Goal: Information Seeking & Learning: Learn about a topic

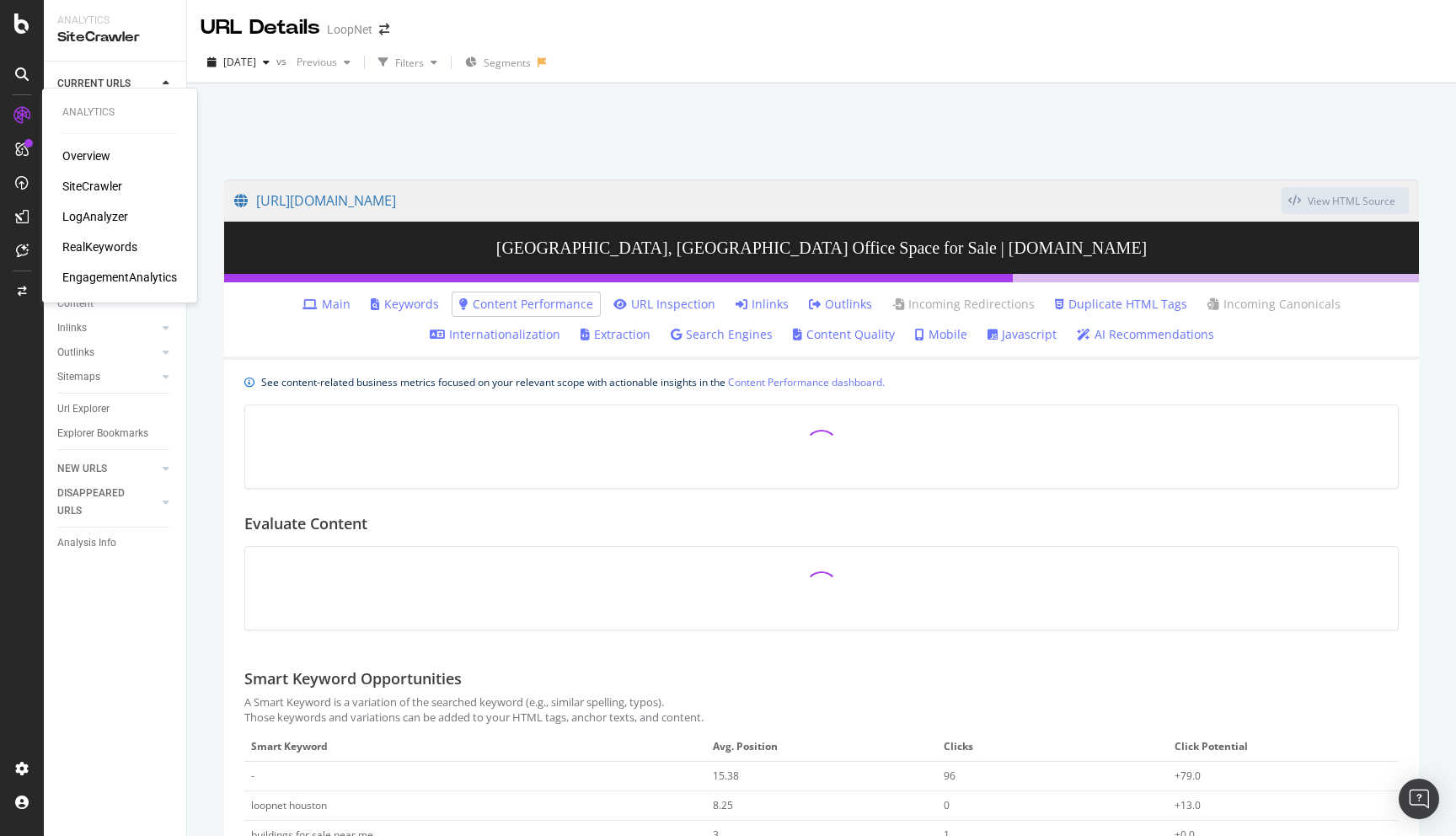
click at [112, 217] on div "LogAnalyzer" at bounding box center [95, 217] width 66 height 17
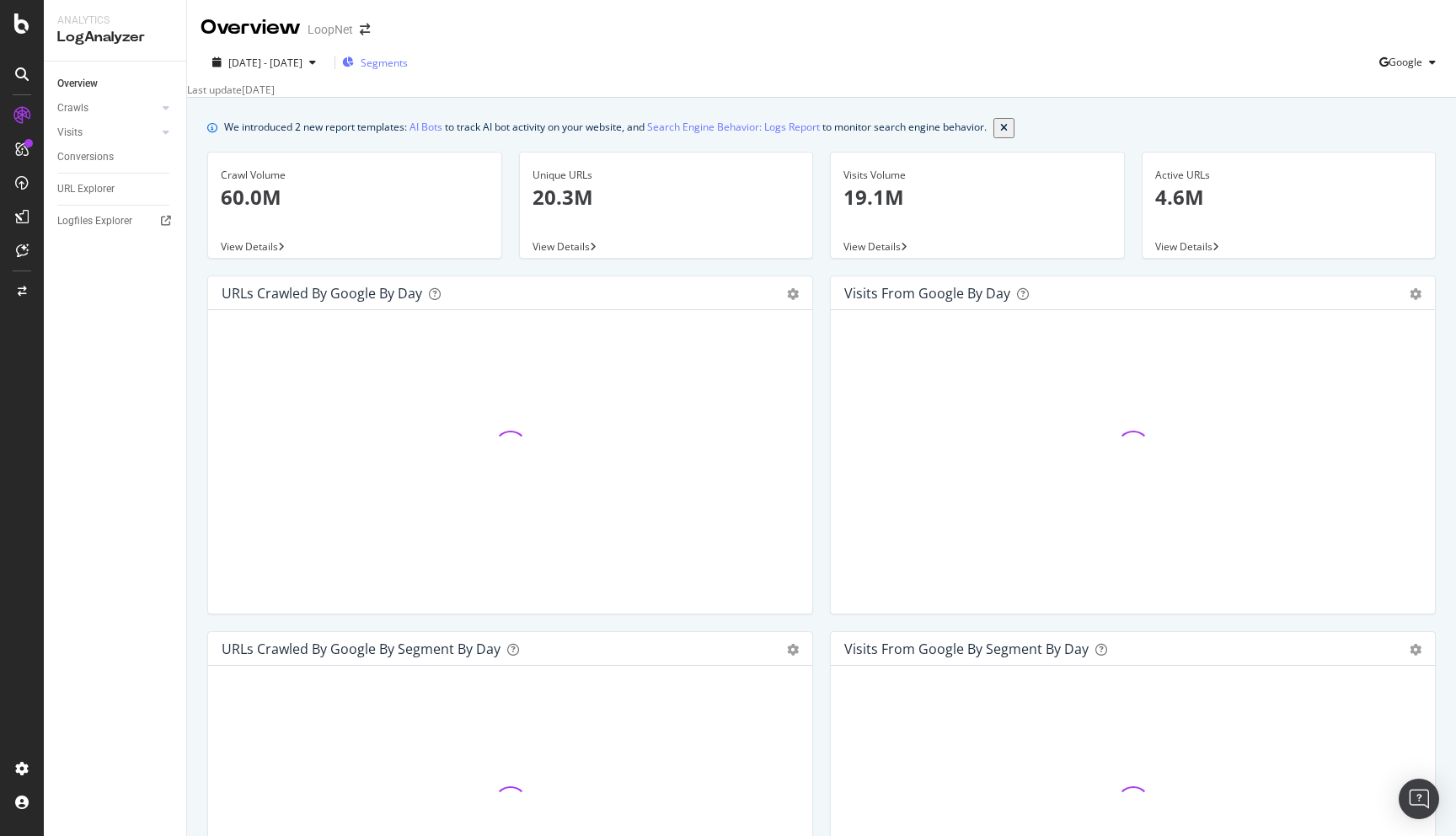
click at [408, 68] on span "Segments" at bounding box center [384, 63] width 47 height 14
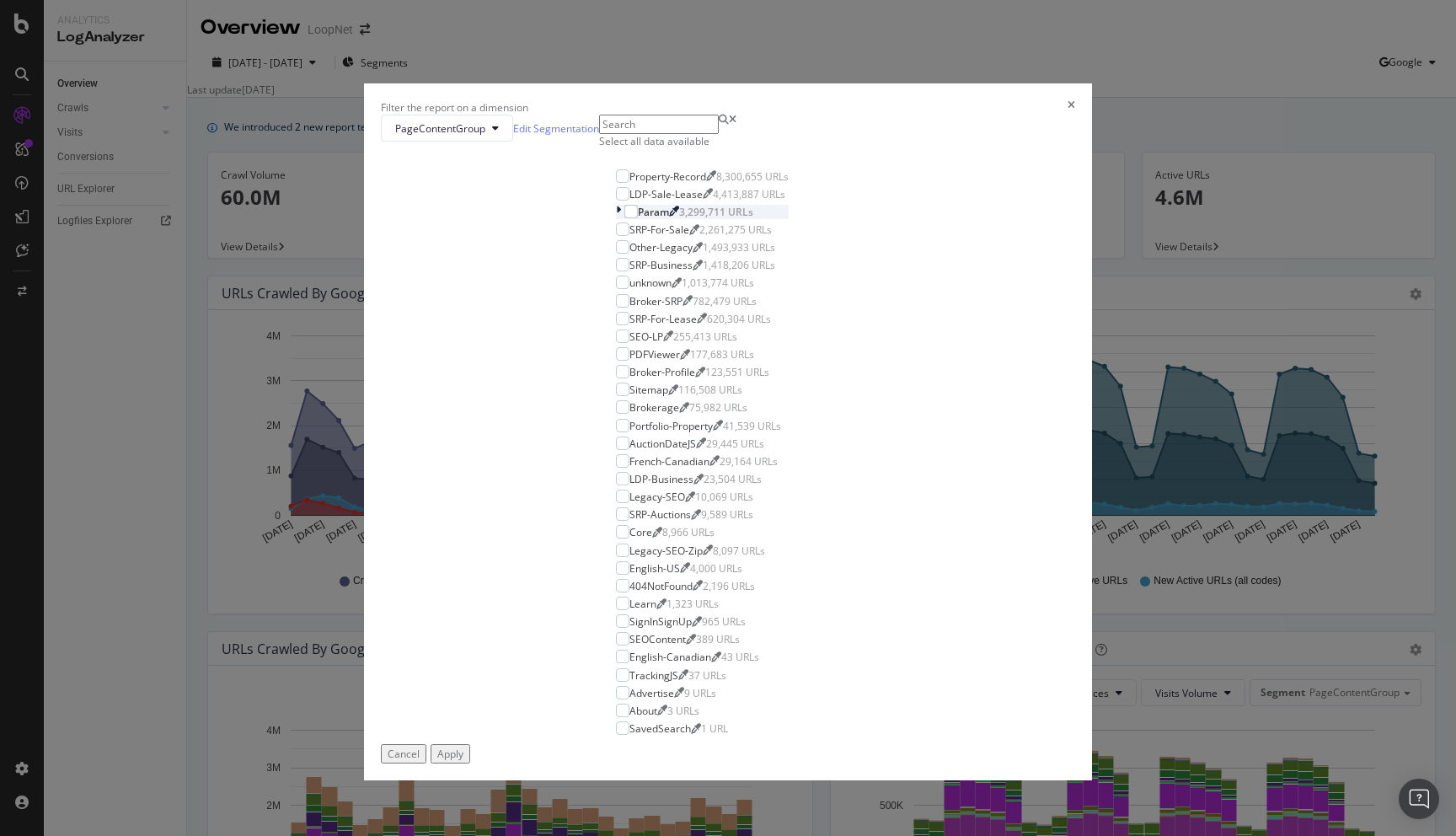
click at [616, 219] on div "modal" at bounding box center [619, 212] width 8 height 14
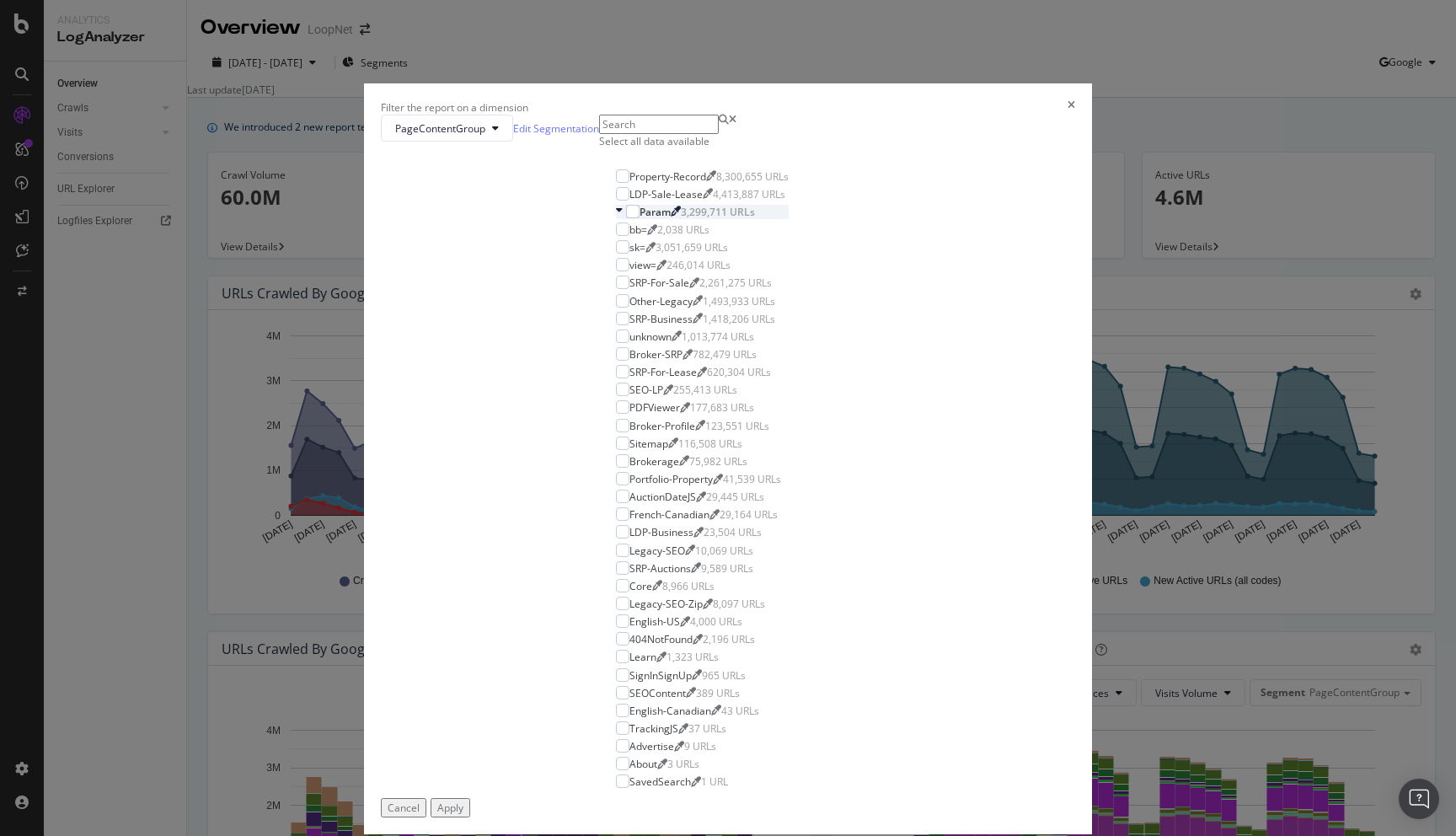
click at [616, 219] on icon "modal" at bounding box center [619, 212] width 7 height 14
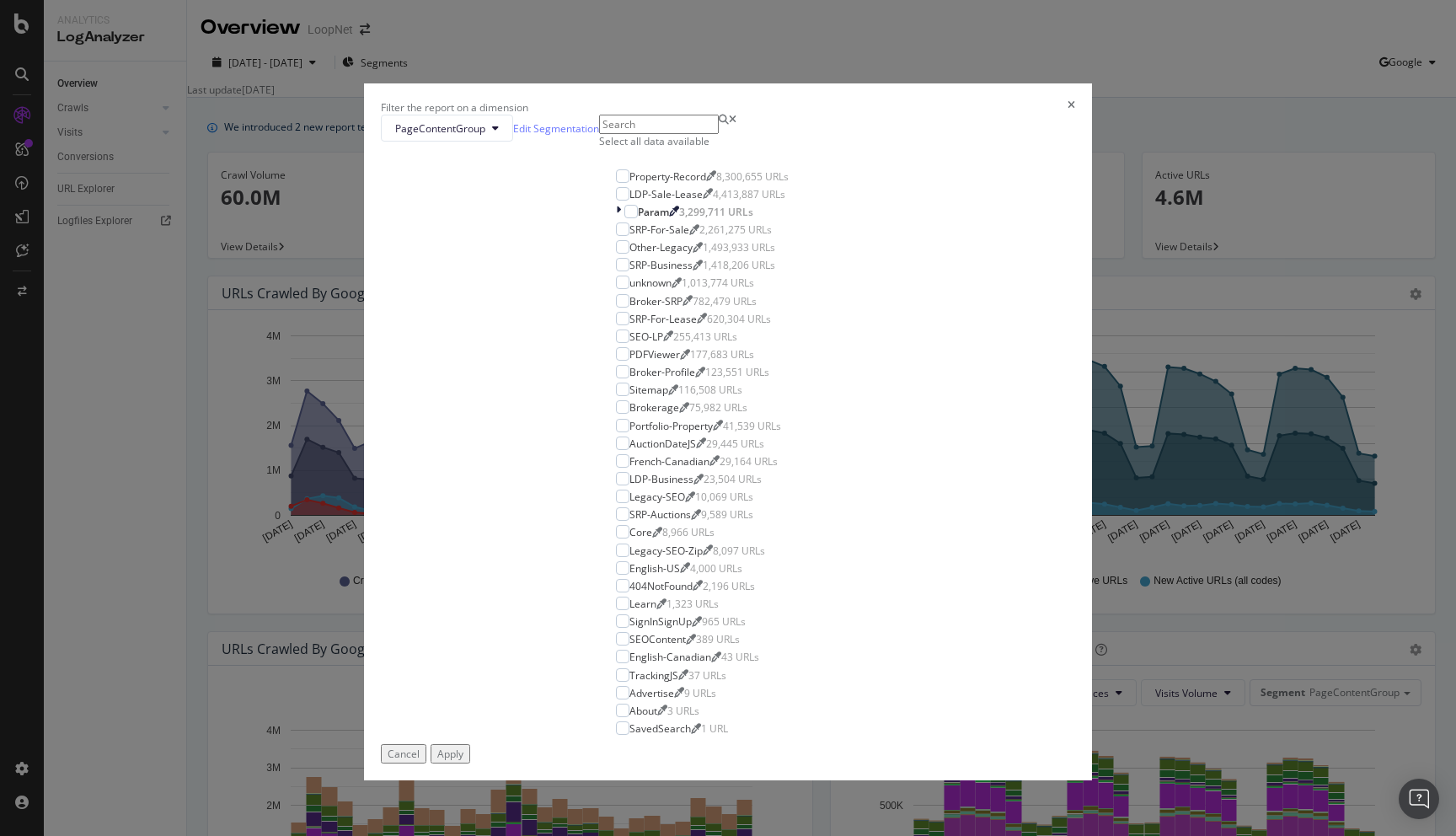
click at [893, 114] on div "Filter the report on a dimension" at bounding box center [728, 107] width 695 height 14
click at [362, 36] on div "Filter the report on a dimension PageContentGroup Edit Segmentation Select all …" at bounding box center [728, 418] width 1456 height 836
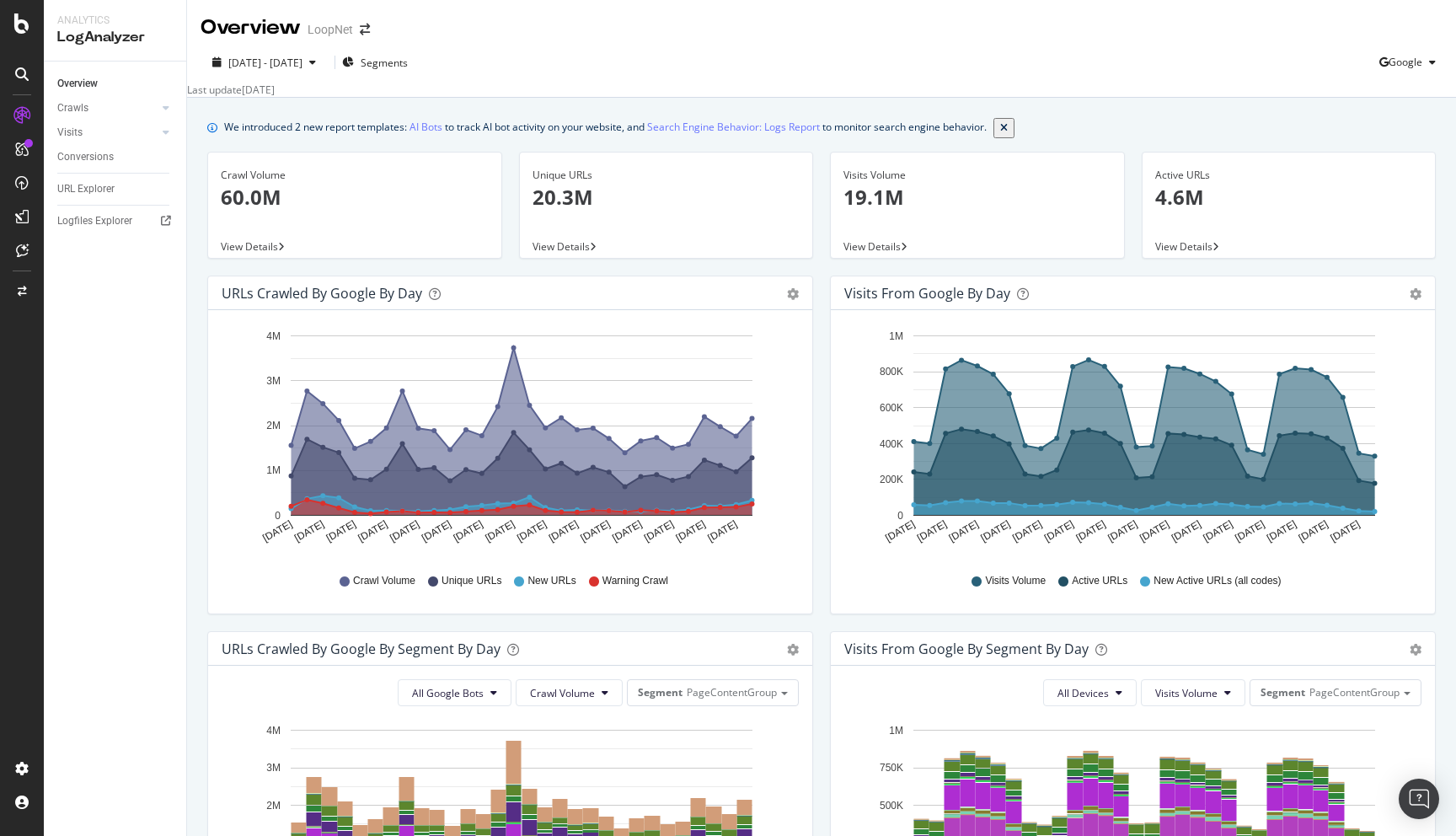
click at [362, 36] on div "Overview LoopNet" at bounding box center [294, 28] width 186 height 28
click at [364, 28] on icon "arrow-right-arrow-left" at bounding box center [365, 29] width 10 height 12
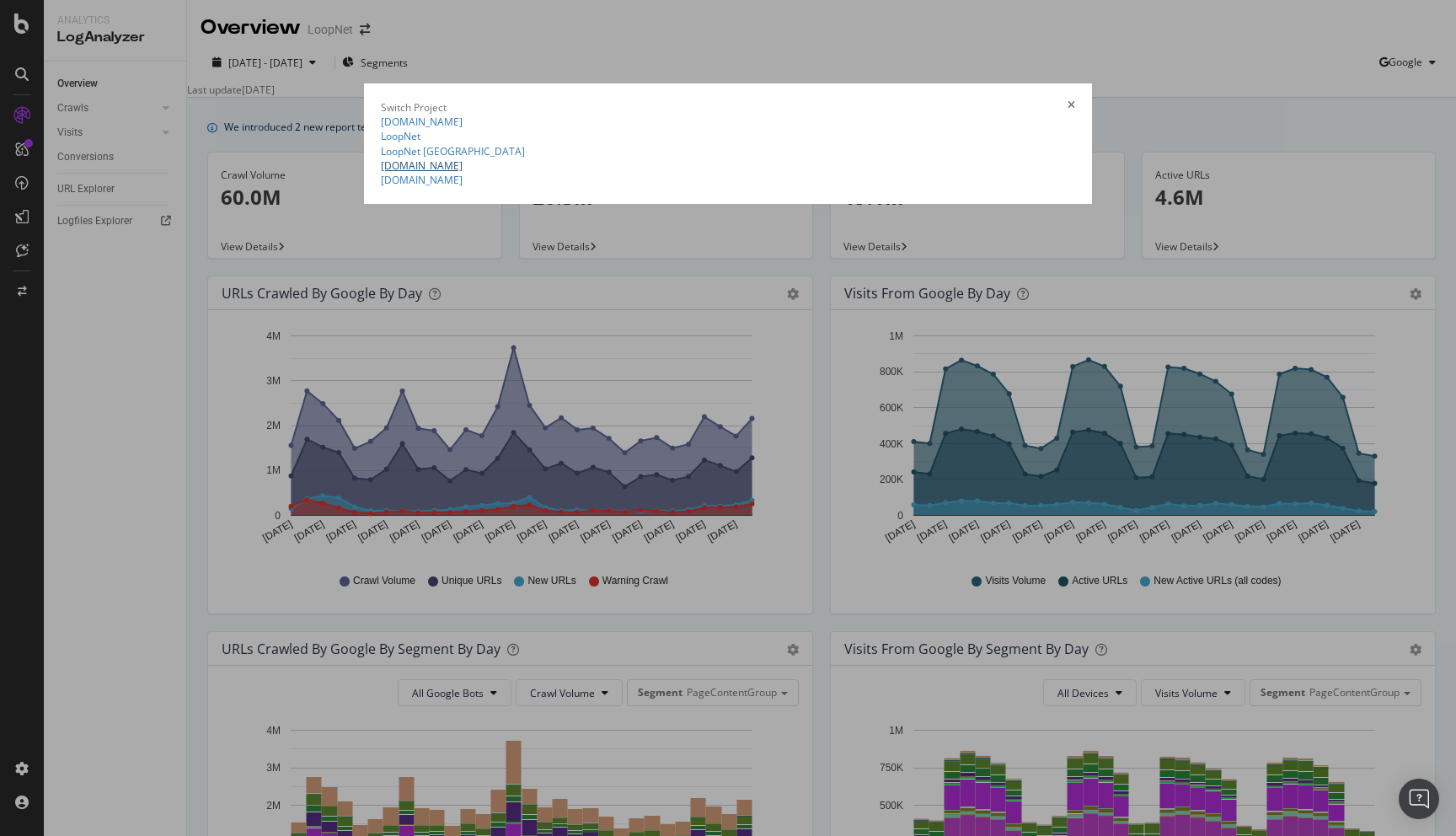
click at [381, 173] on link "[DOMAIN_NAME]" at bounding box center [421, 166] width 82 height 14
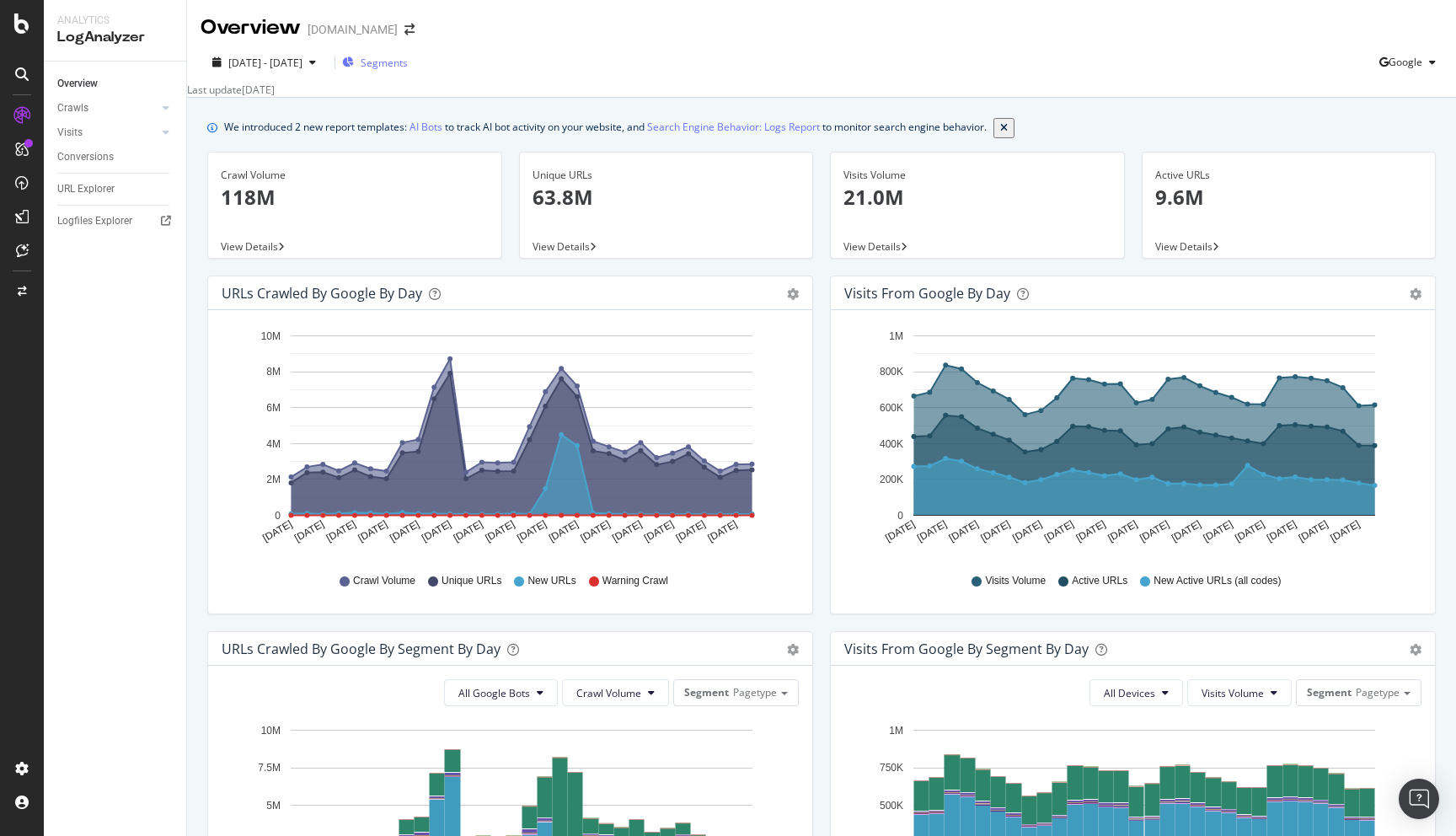
click at [408, 61] on span "Segments" at bounding box center [384, 63] width 47 height 14
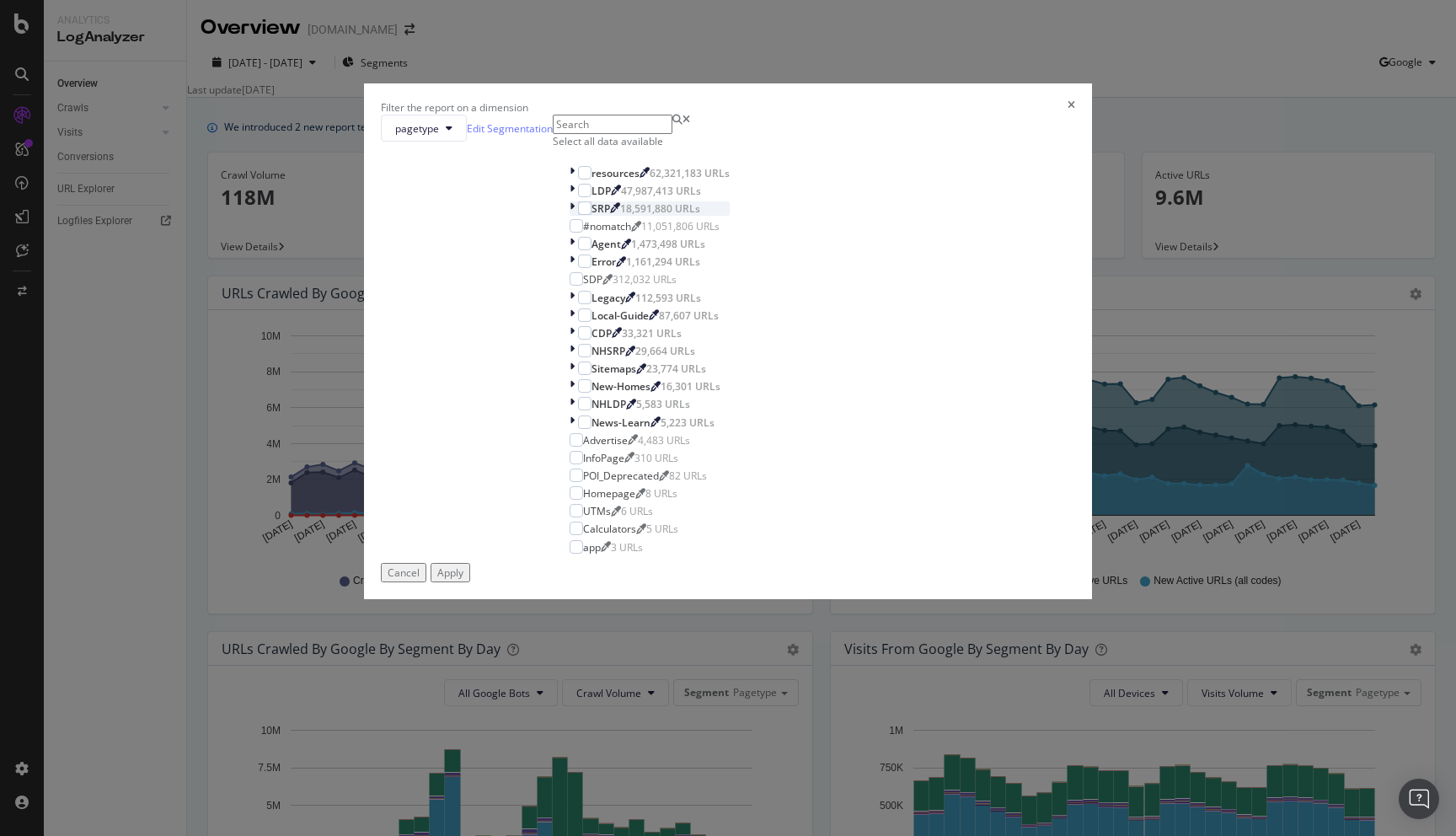
click at [570, 216] on div "modal" at bounding box center [573, 209] width 8 height 14
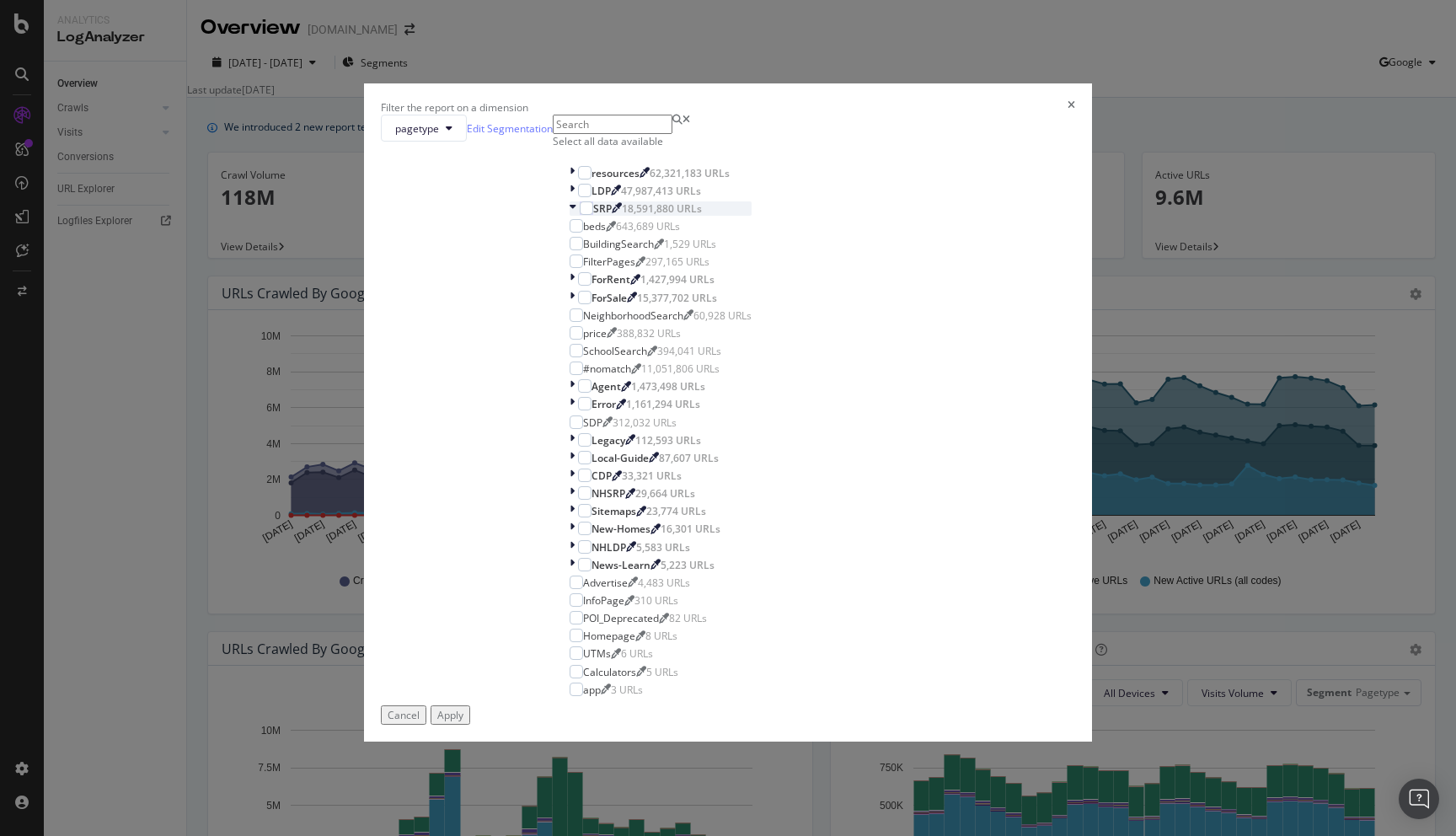
click at [570, 216] on div "modal" at bounding box center [574, 209] width 10 height 14
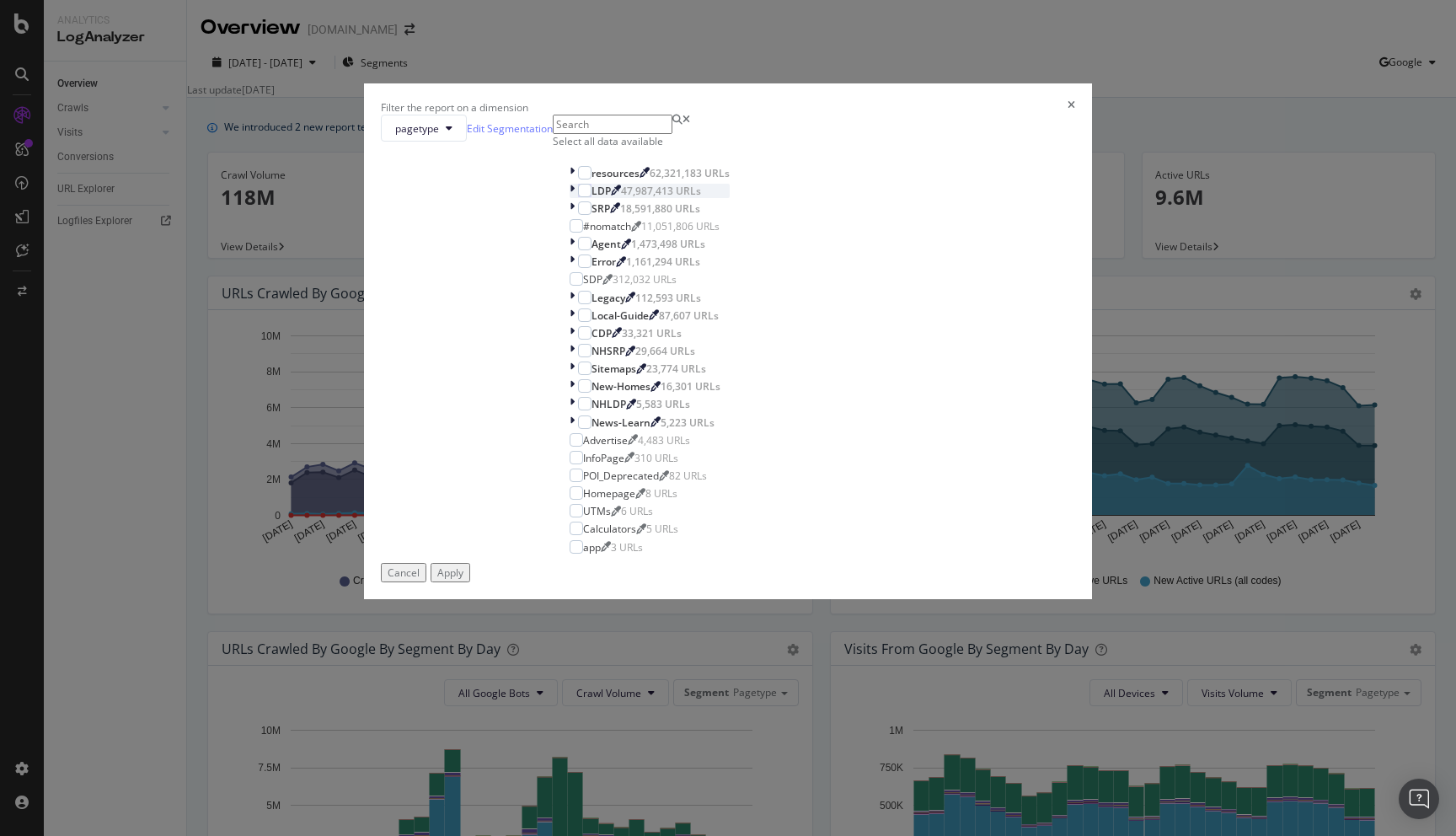
click at [570, 198] on icon "modal" at bounding box center [572, 191] width 5 height 14
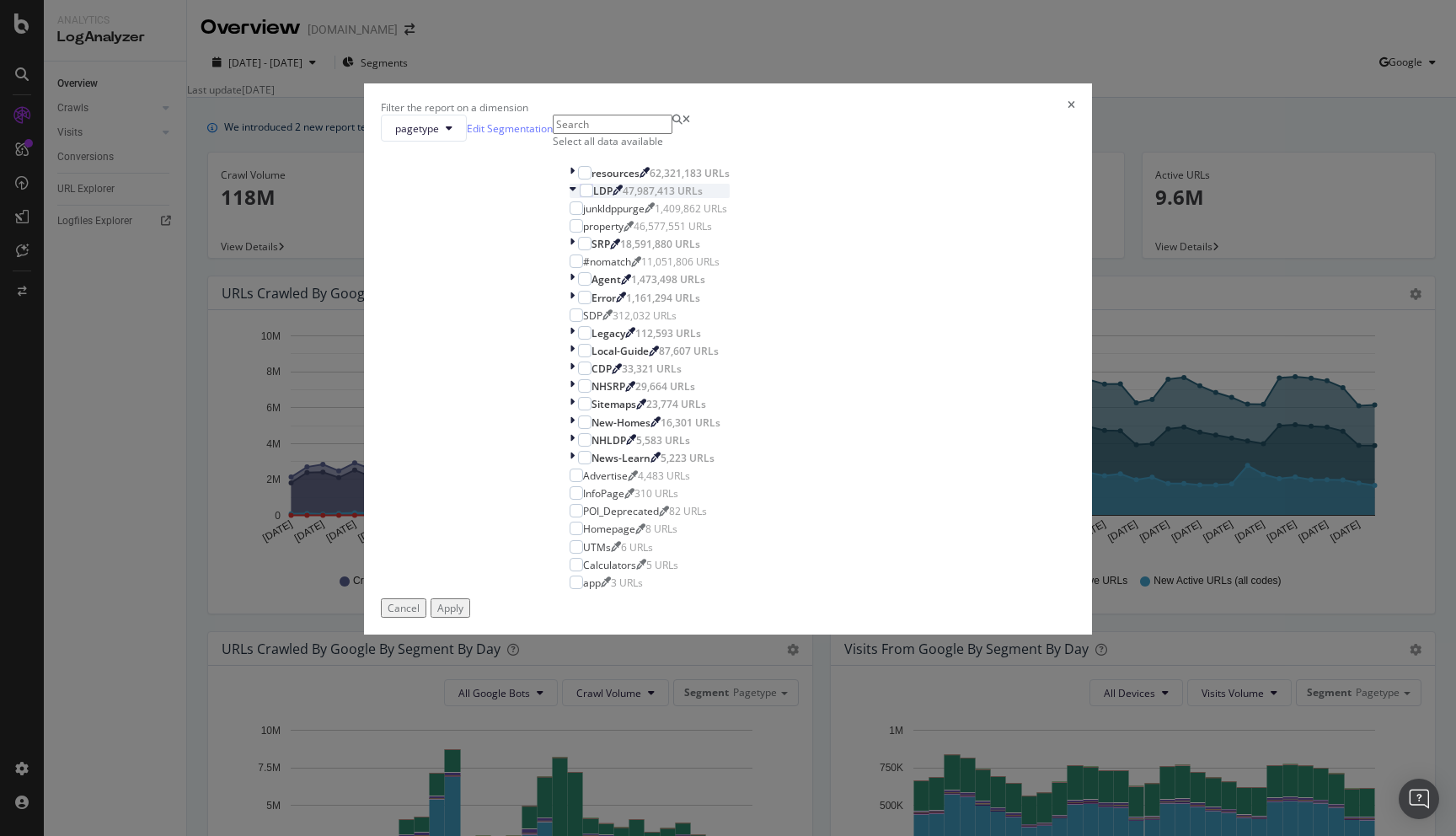
click at [570, 198] on icon "modal" at bounding box center [573, 191] width 7 height 14
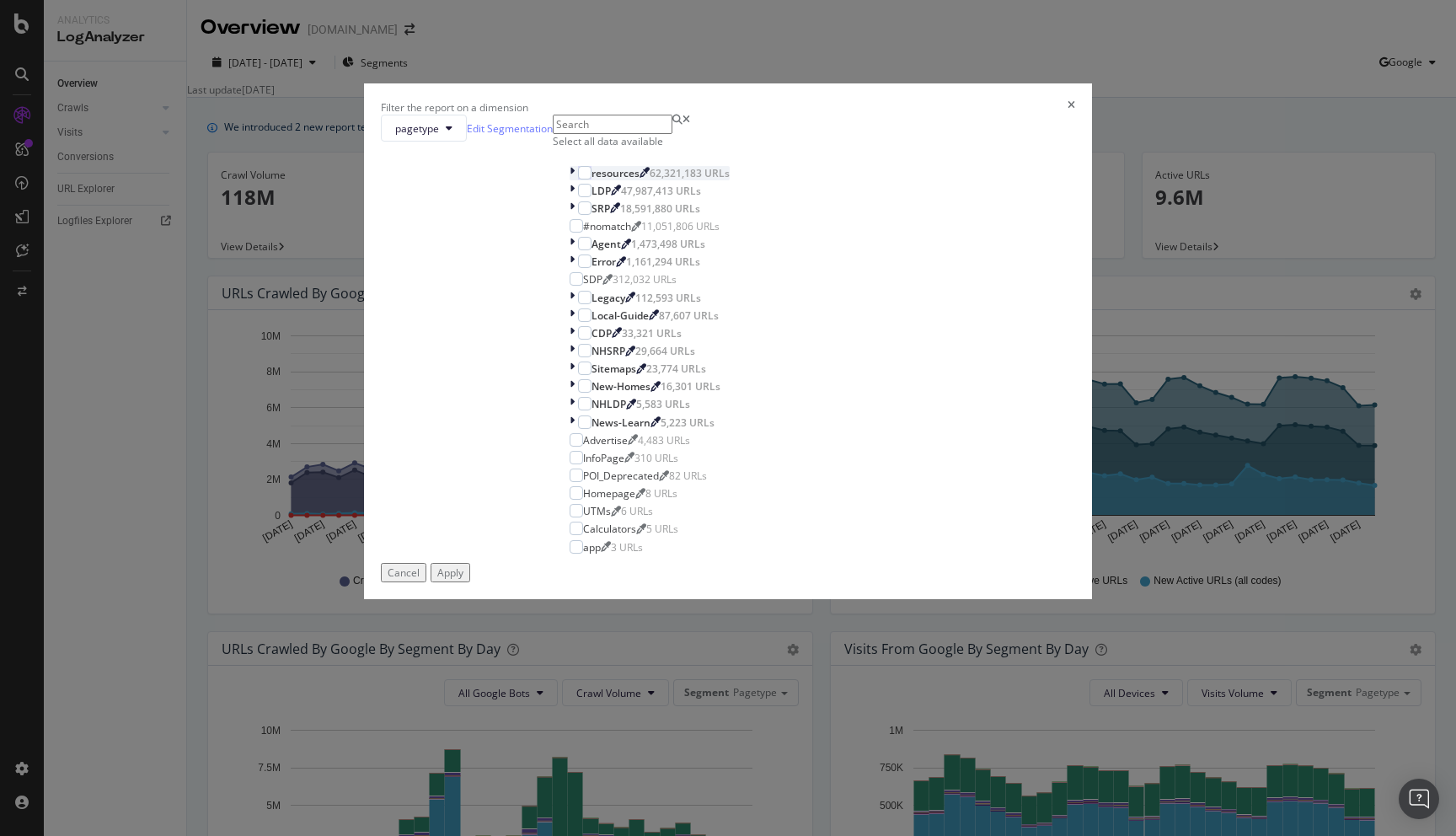
click at [570, 180] on icon "modal" at bounding box center [572, 173] width 5 height 14
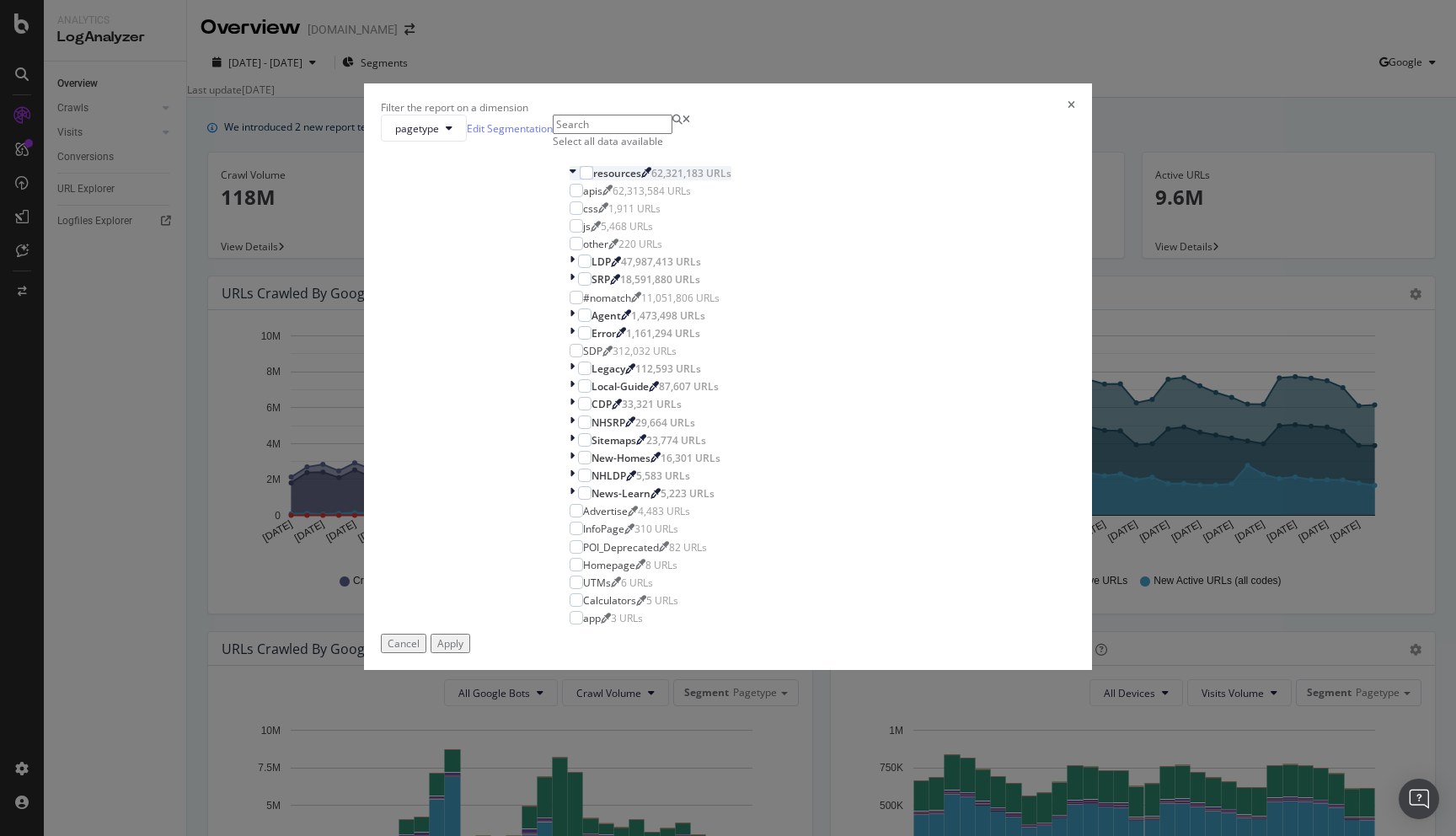
click at [570, 180] on icon "modal" at bounding box center [573, 173] width 7 height 14
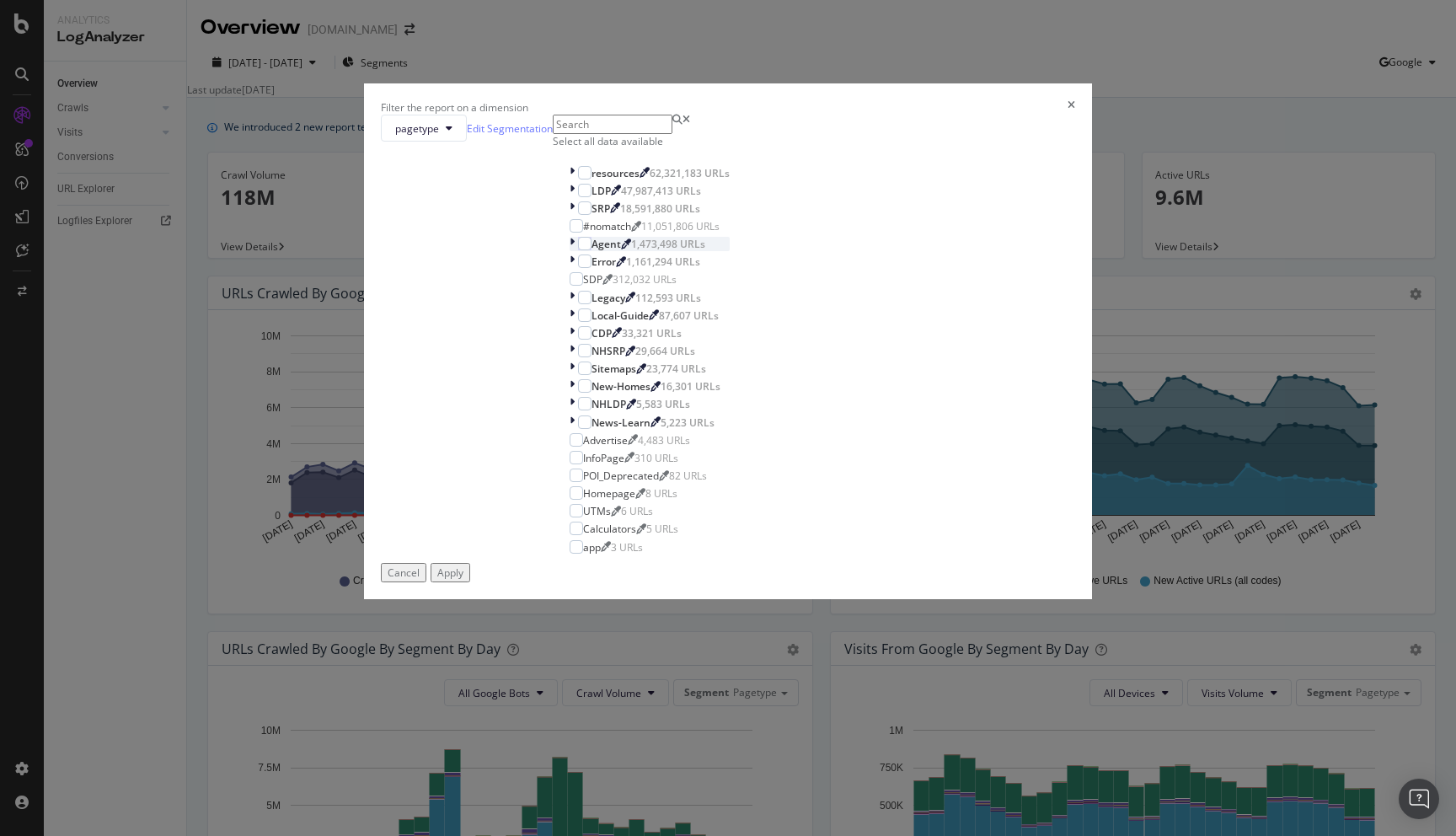
click at [570, 251] on div "modal" at bounding box center [573, 244] width 8 height 14
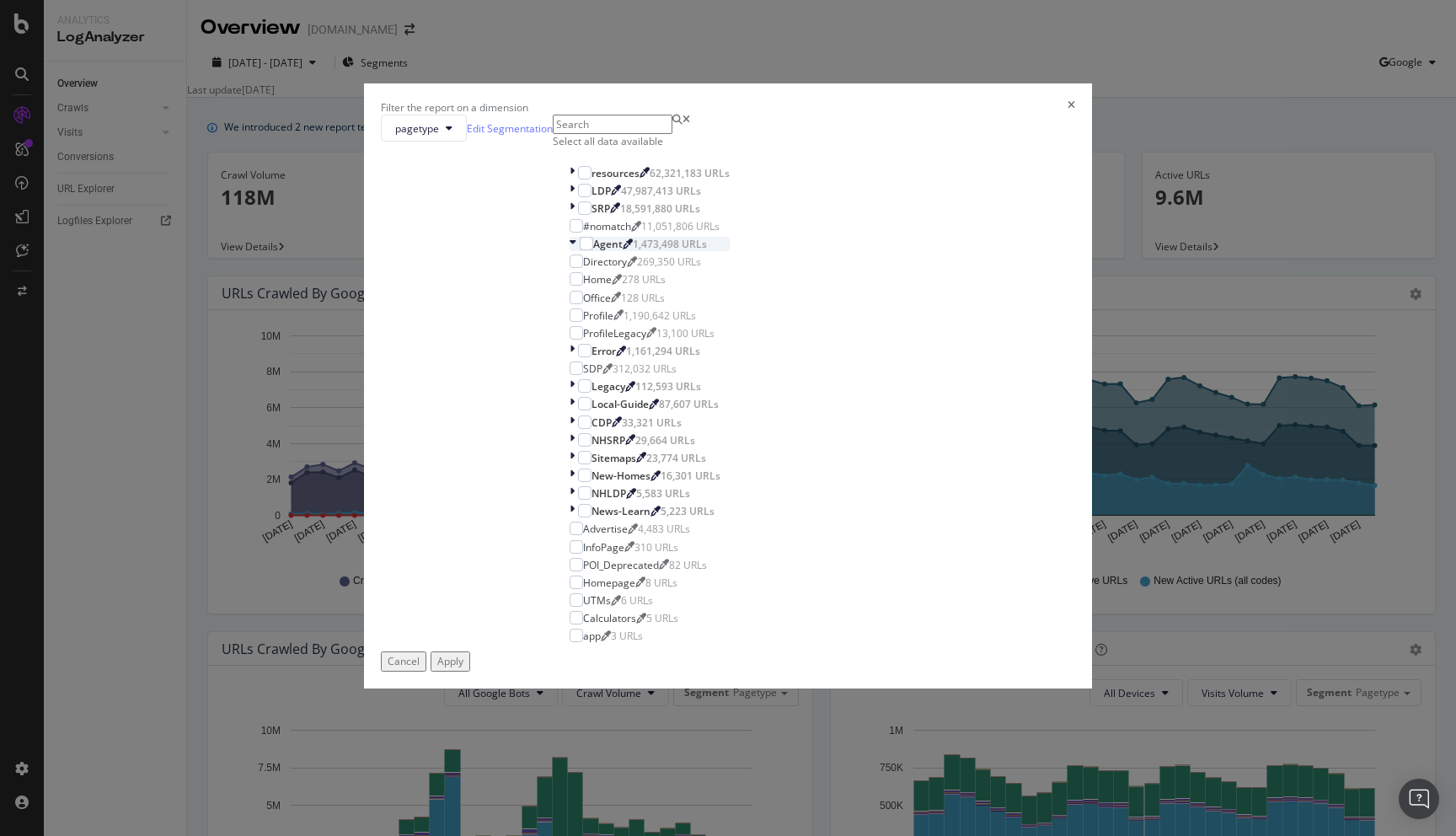
click at [570, 251] on div "modal" at bounding box center [574, 244] width 10 height 14
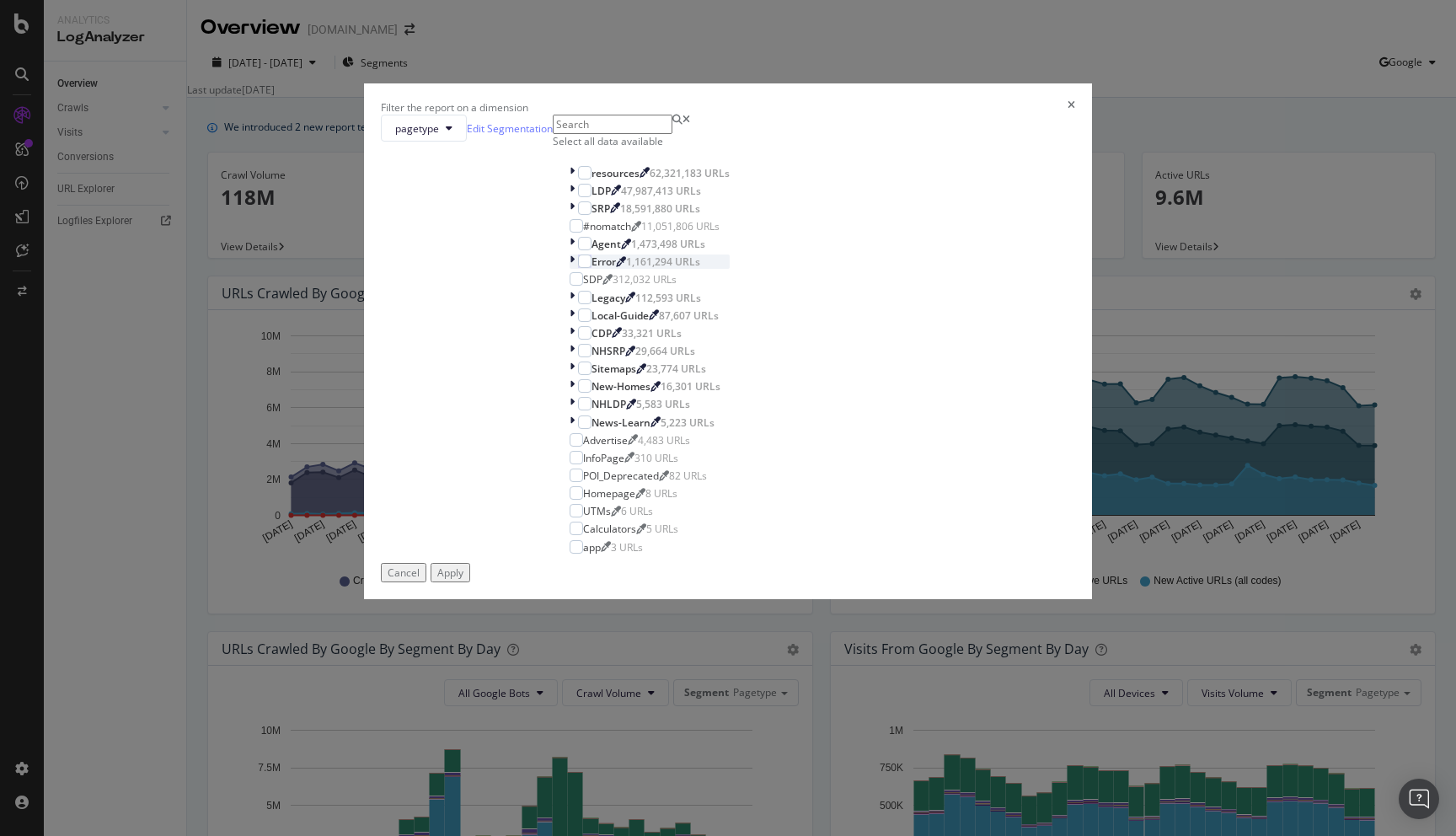
click at [570, 269] on div "modal" at bounding box center [573, 262] width 8 height 14
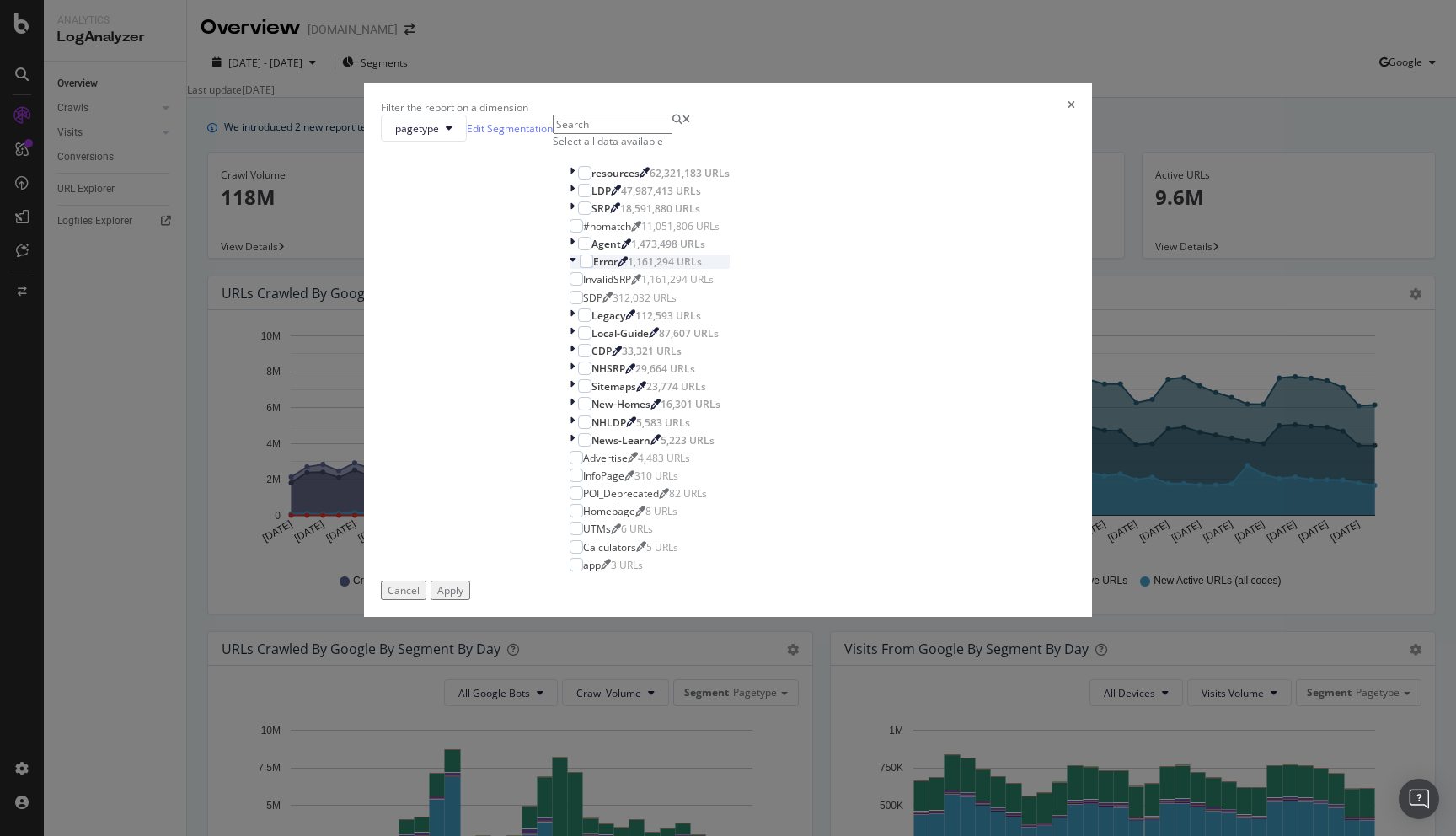
click at [570, 269] on icon "modal" at bounding box center [573, 262] width 7 height 14
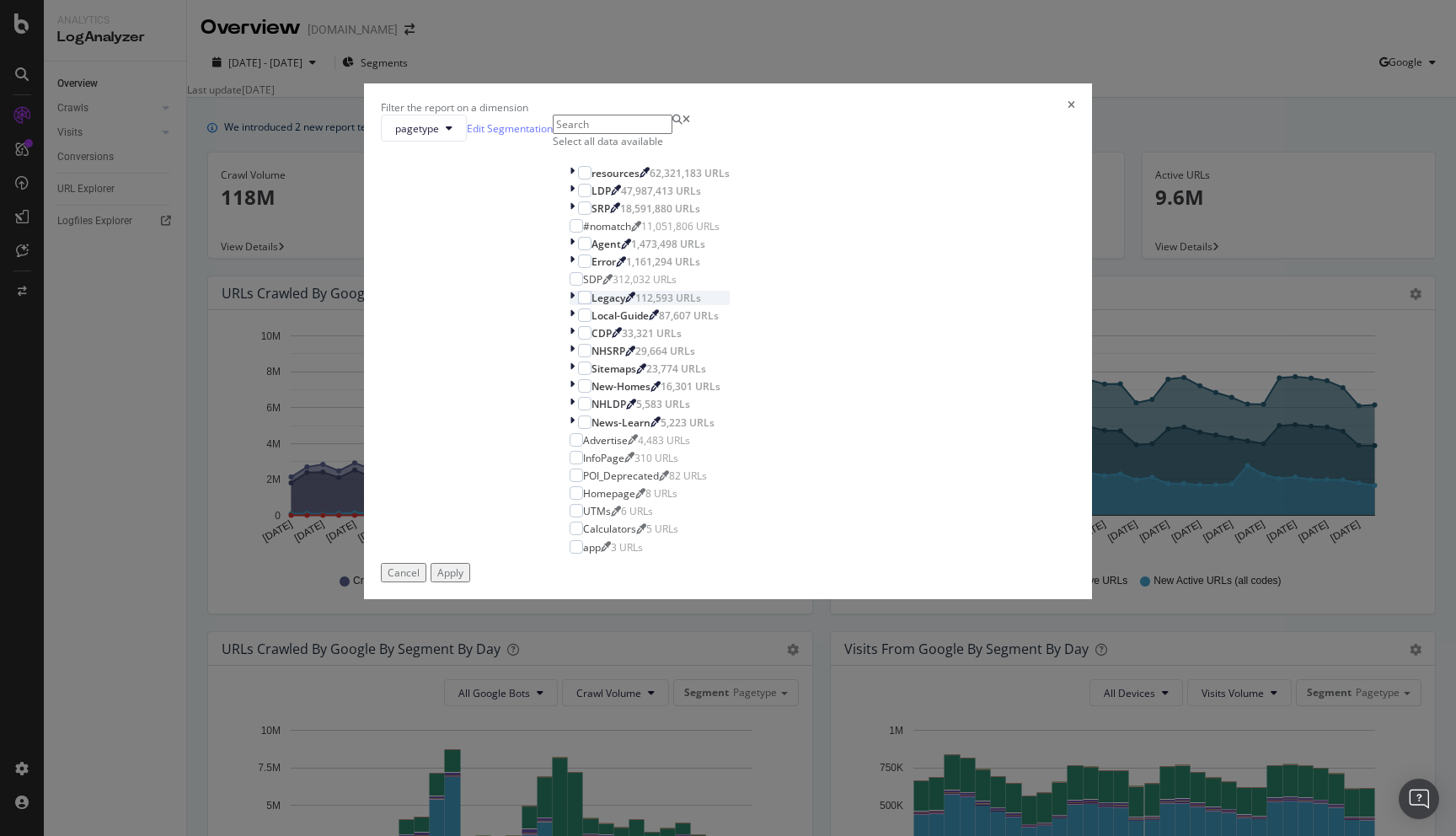
click at [570, 305] on icon "modal" at bounding box center [572, 298] width 5 height 14
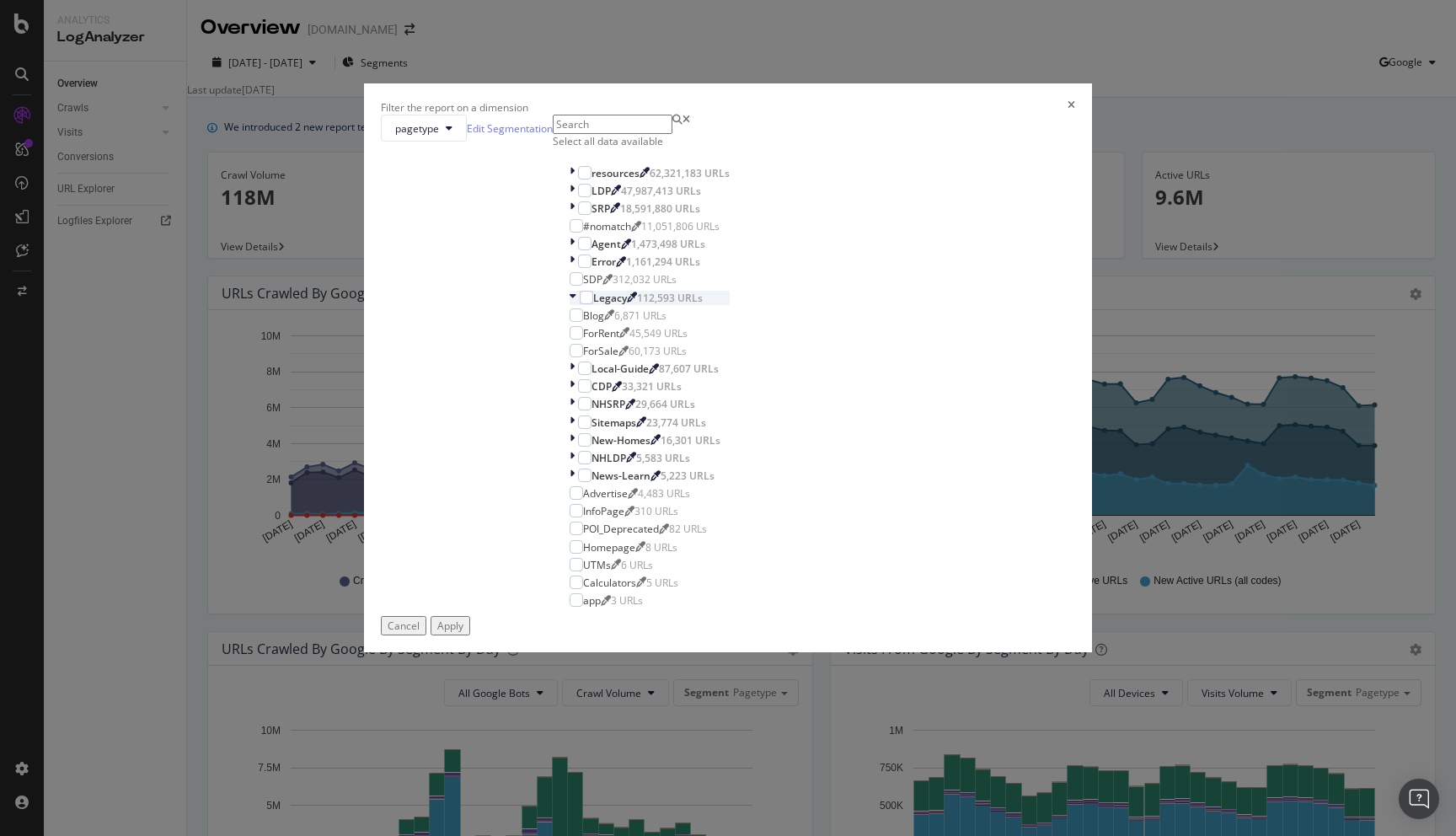
click at [570, 305] on icon "modal" at bounding box center [573, 298] width 7 height 14
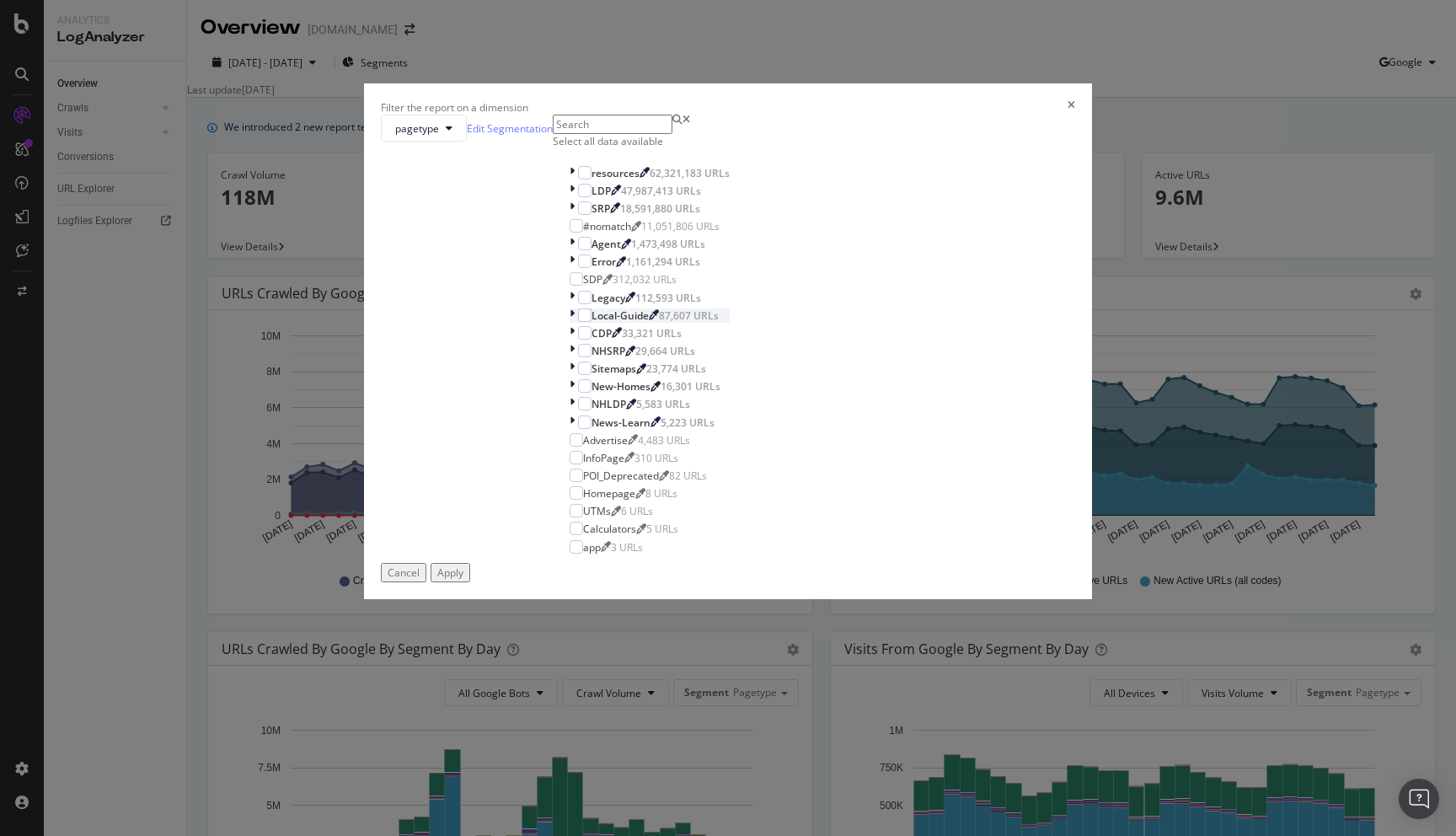
click at [570, 323] on div "modal" at bounding box center [573, 316] width 8 height 14
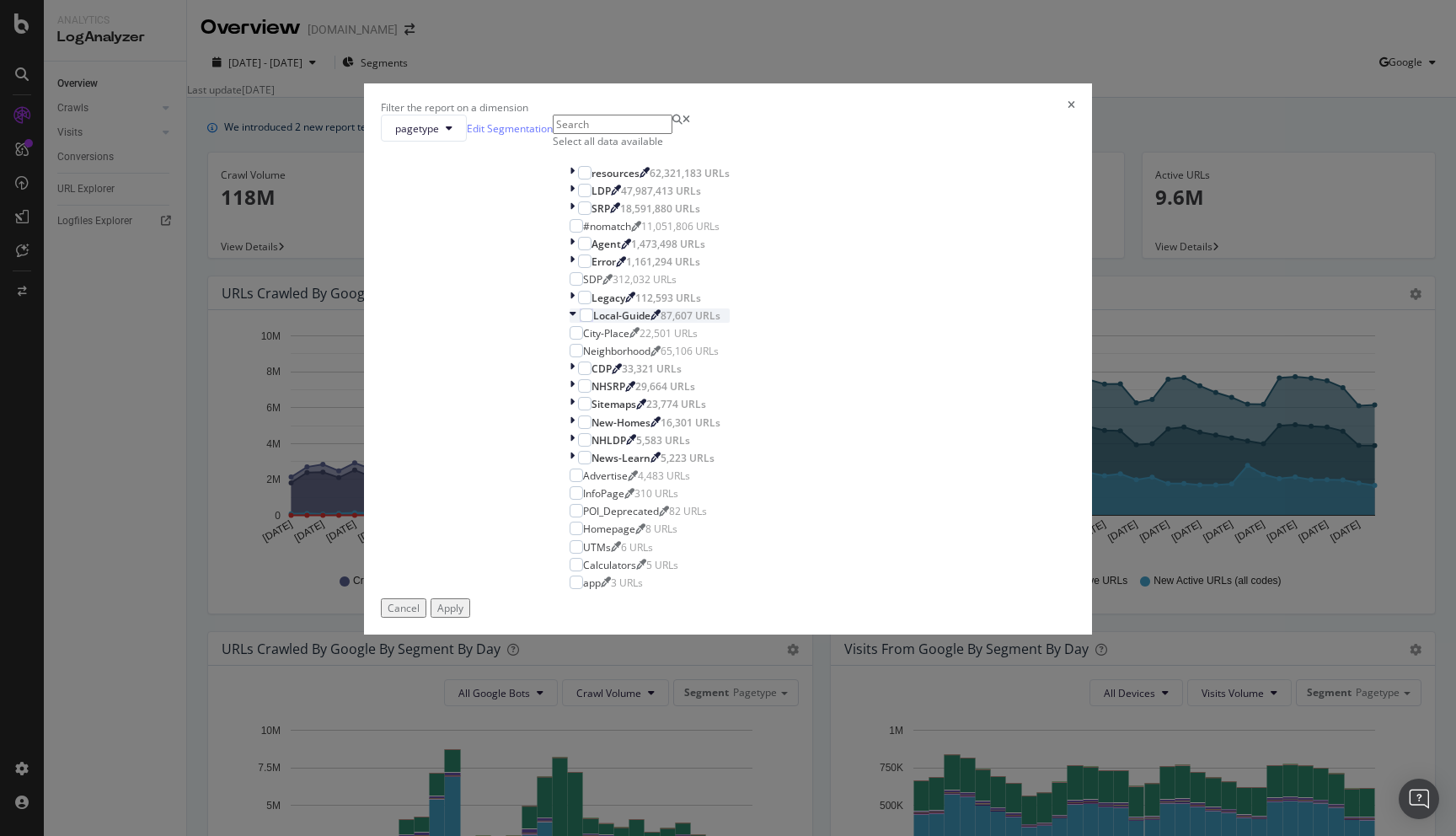
click at [570, 323] on div "modal" at bounding box center [574, 316] width 10 height 14
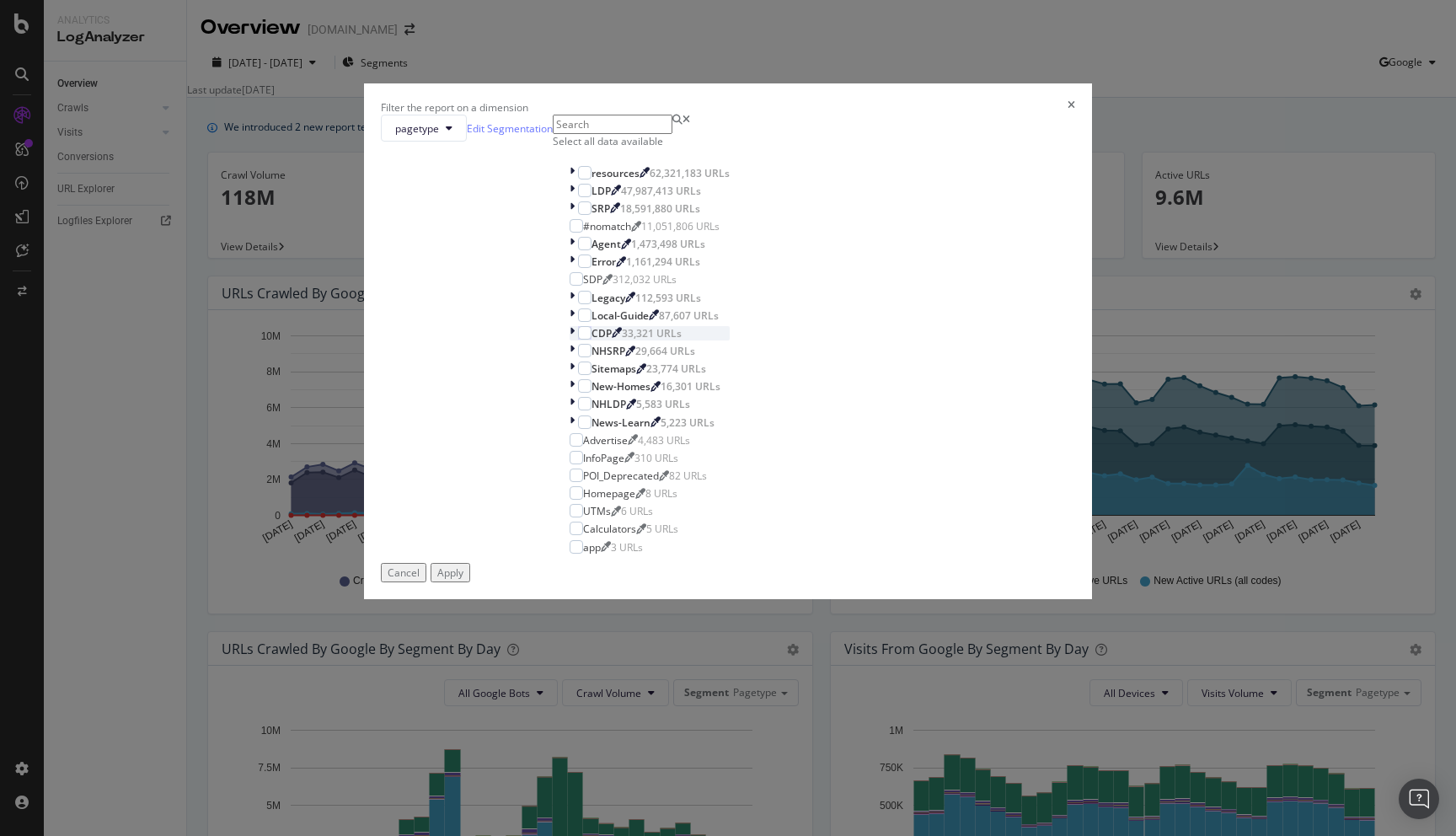
click at [570, 341] on icon "modal" at bounding box center [572, 334] width 5 height 14
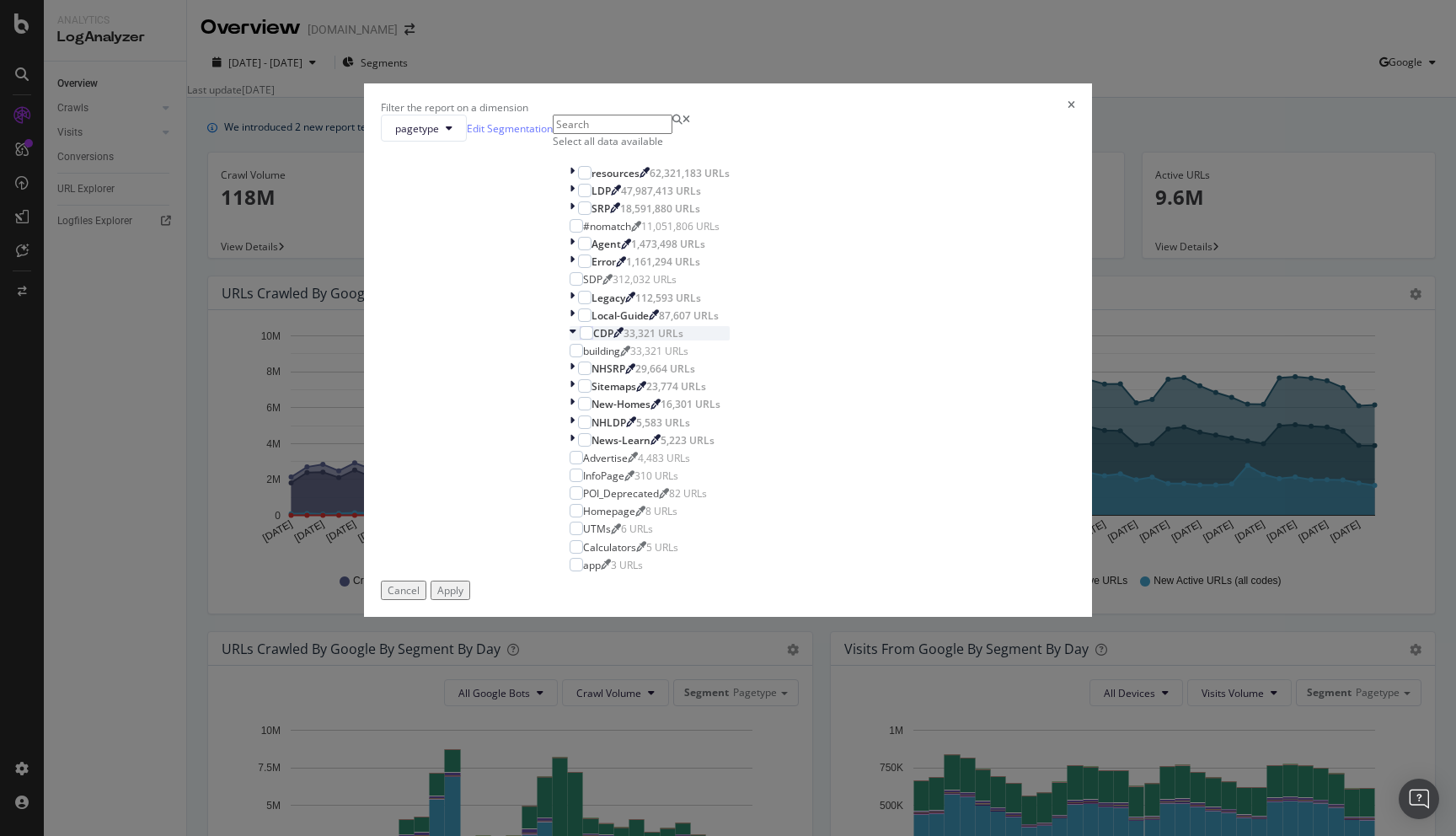
click at [570, 341] on icon "modal" at bounding box center [573, 334] width 7 height 14
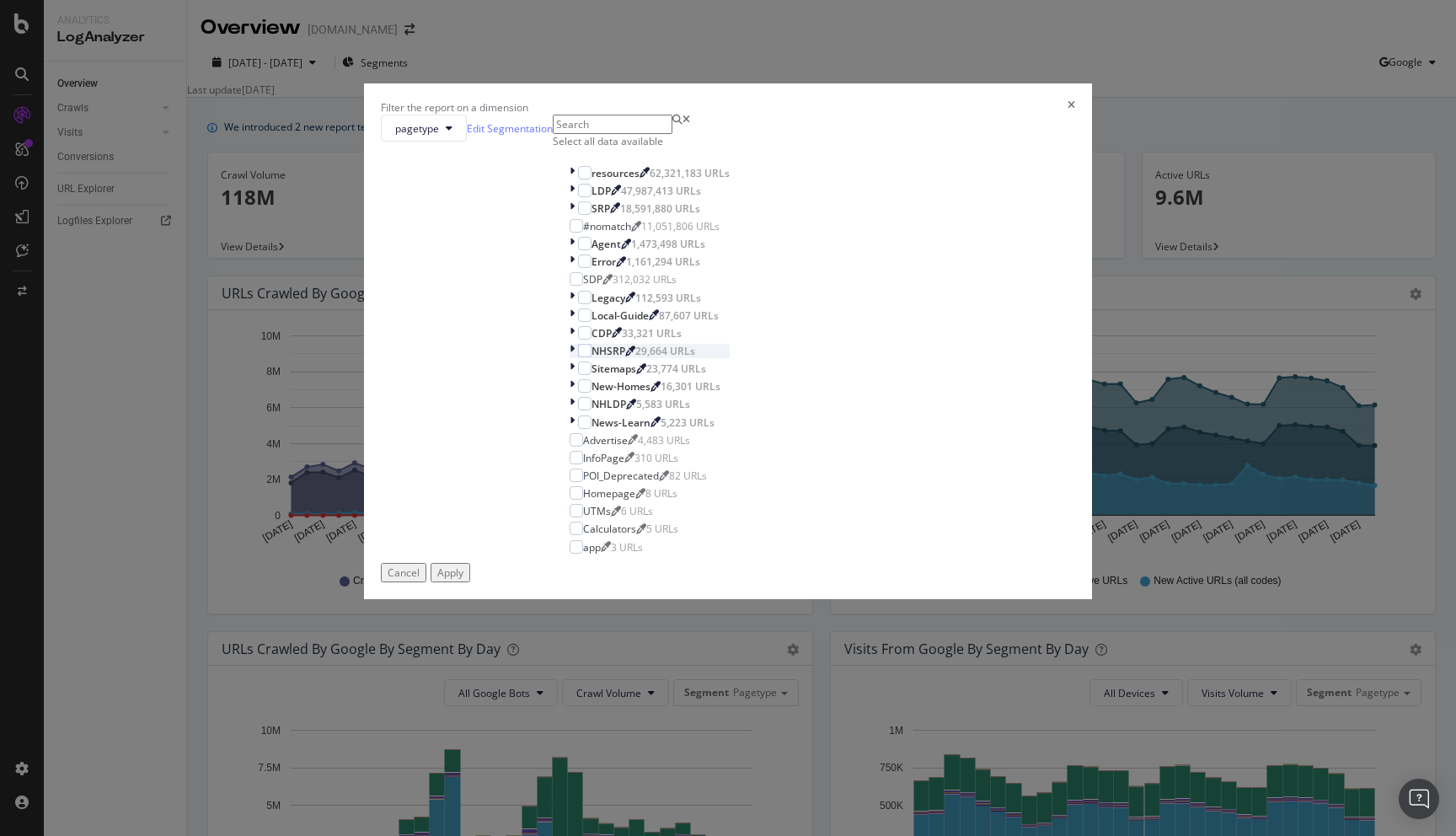
click at [570, 359] on icon "modal" at bounding box center [572, 351] width 5 height 14
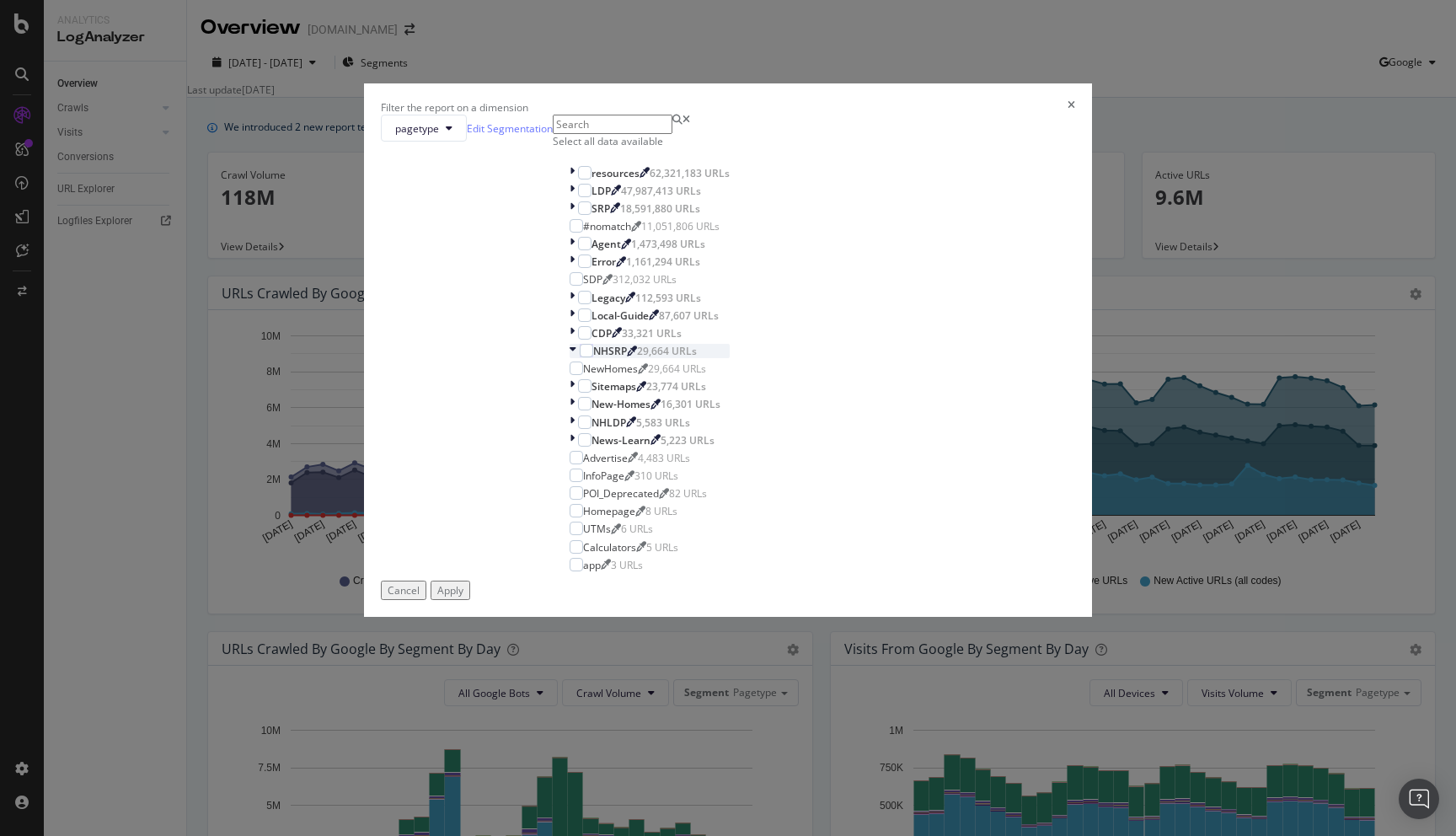
click at [570, 359] on icon "modal" at bounding box center [573, 351] width 7 height 14
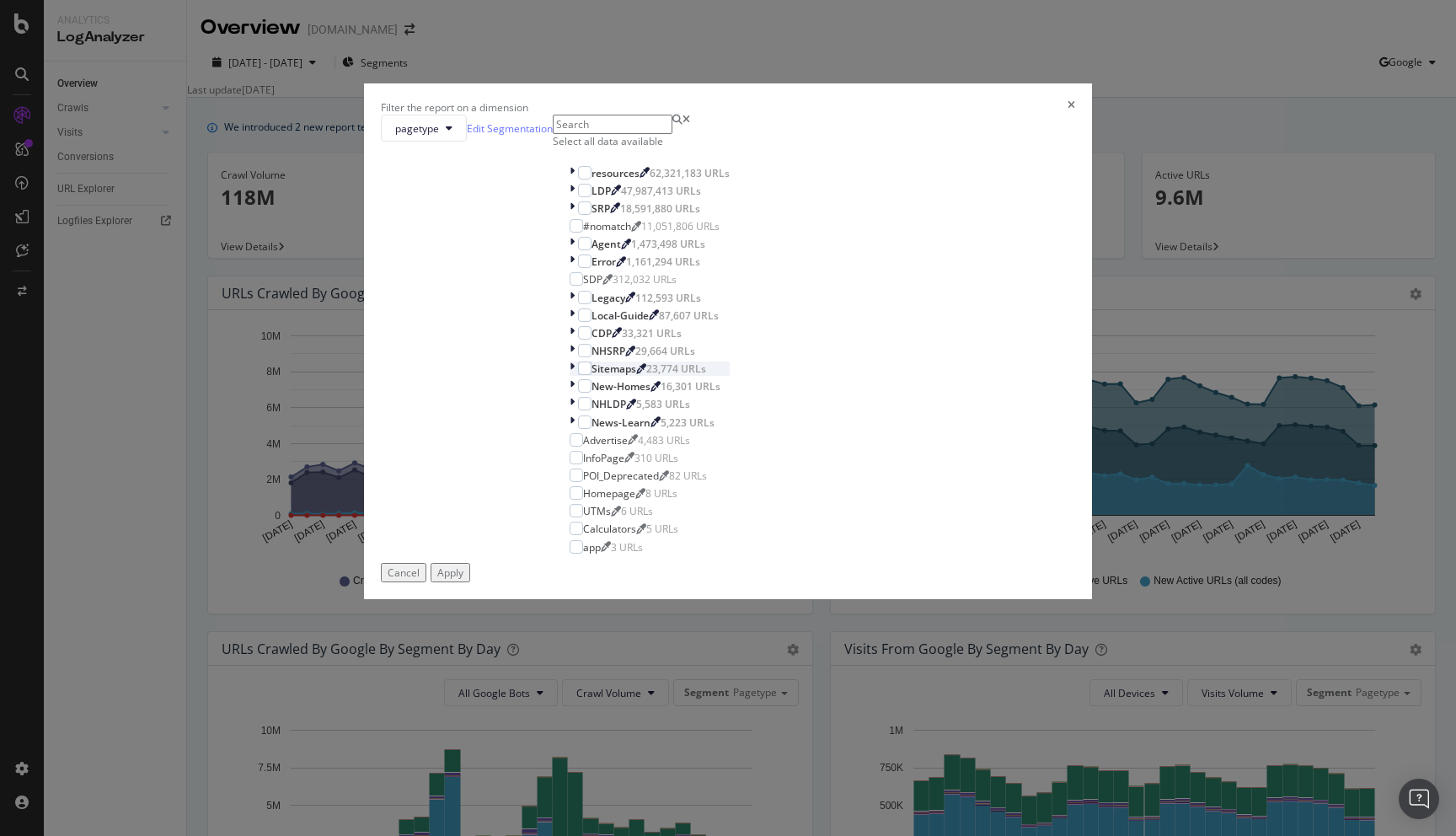
click at [570, 376] on icon "modal" at bounding box center [572, 368] width 5 height 14
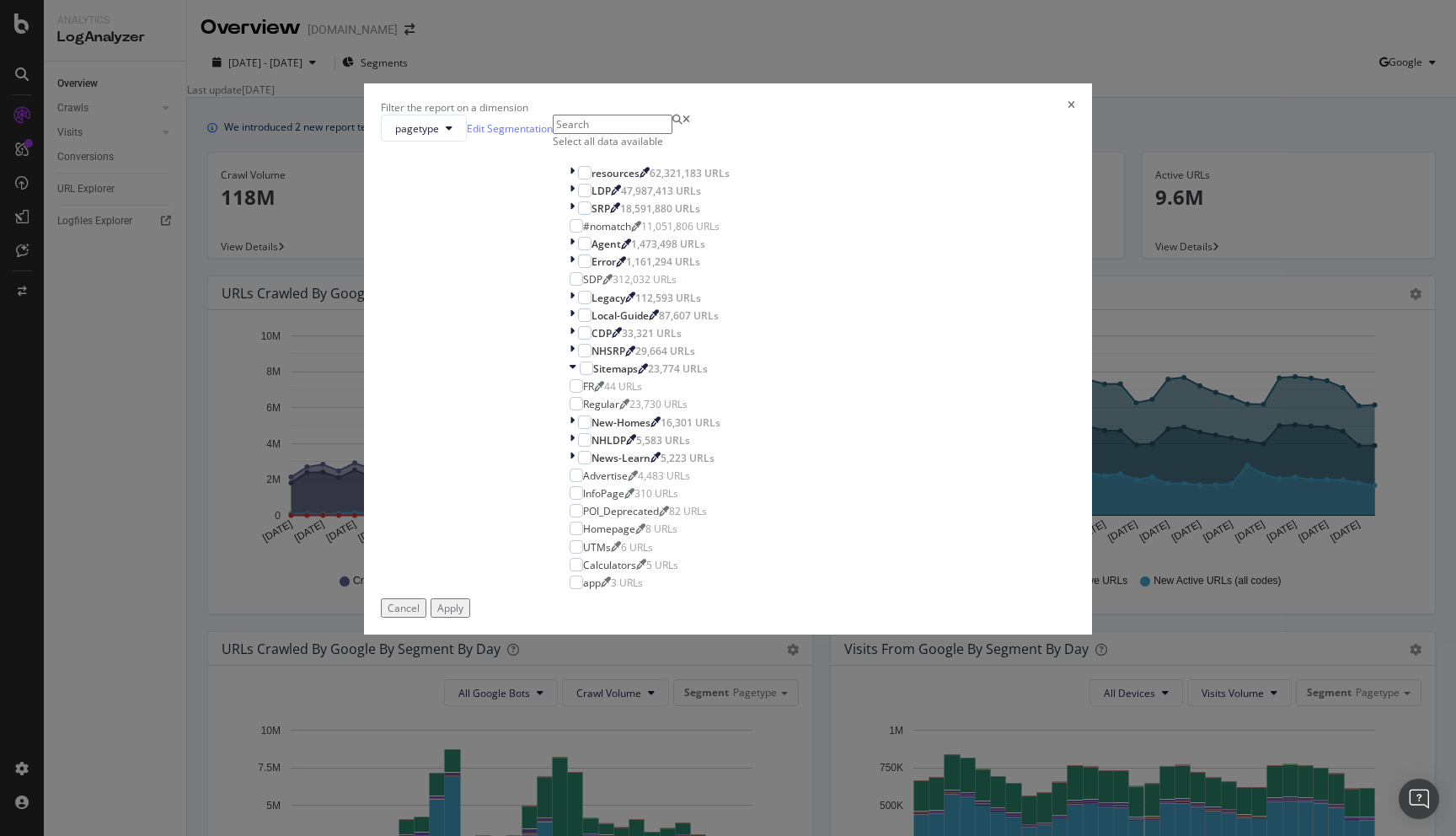
scroll to position [136, 0]
click at [570, 430] on icon "modal" at bounding box center [572, 422] width 5 height 14
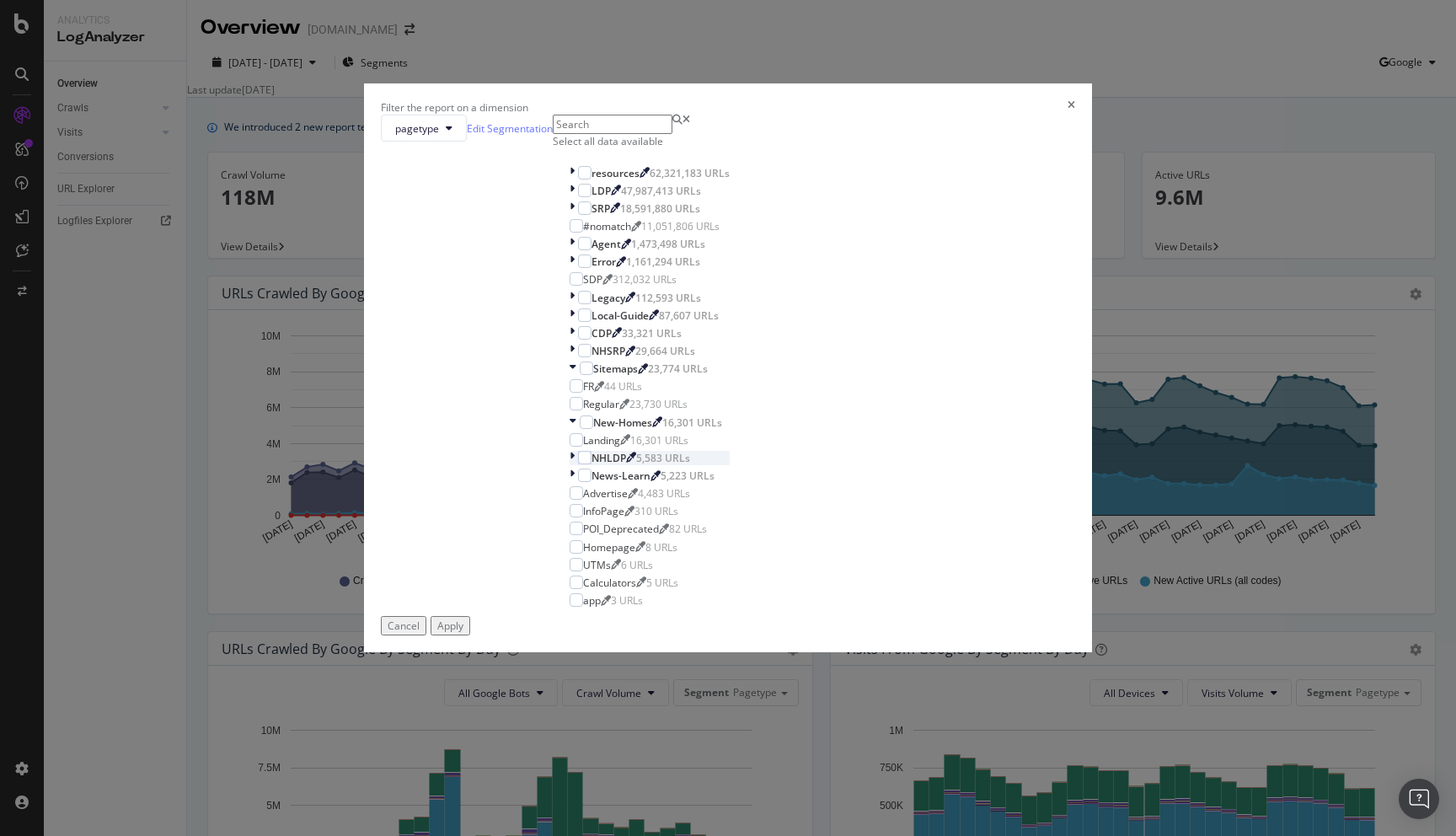
click at [570, 465] on icon "modal" at bounding box center [572, 458] width 5 height 14
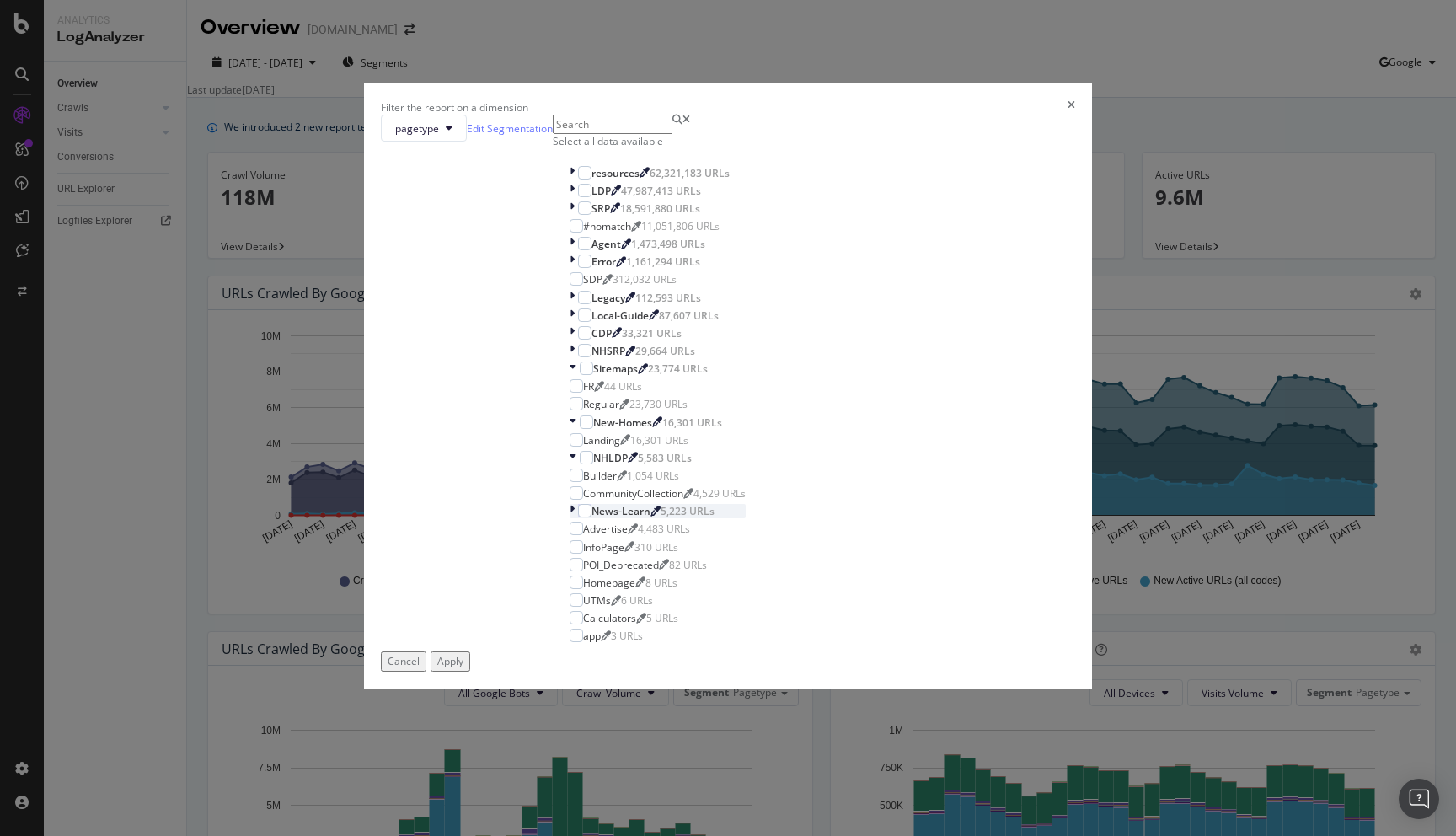
click at [570, 518] on icon "modal" at bounding box center [572, 511] width 5 height 14
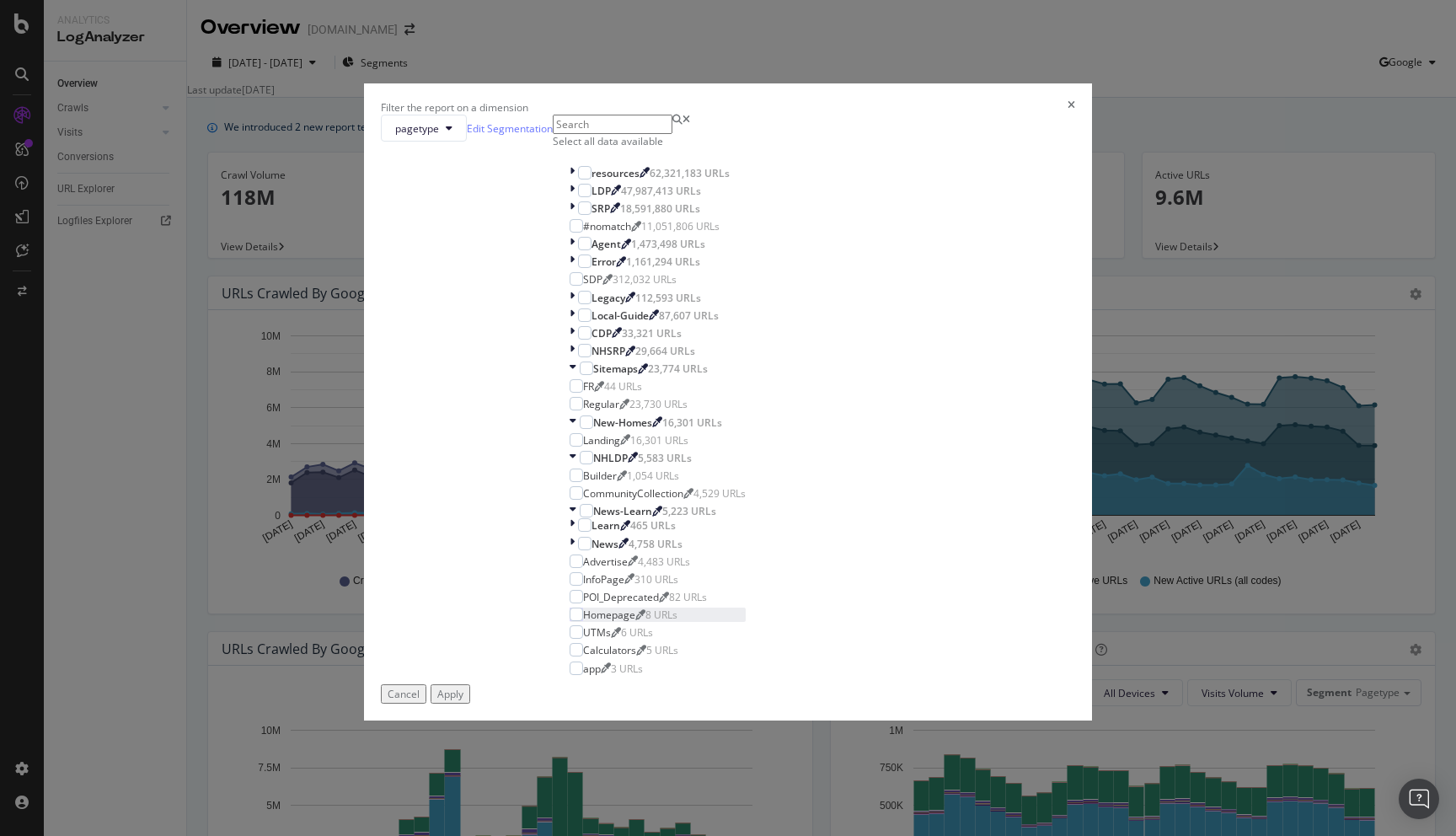
scroll to position [273, 0]
click at [576, 643] on div "modal" at bounding box center [576, 650] width 13 height 13
click at [463, 687] on div "Apply" at bounding box center [450, 694] width 26 height 14
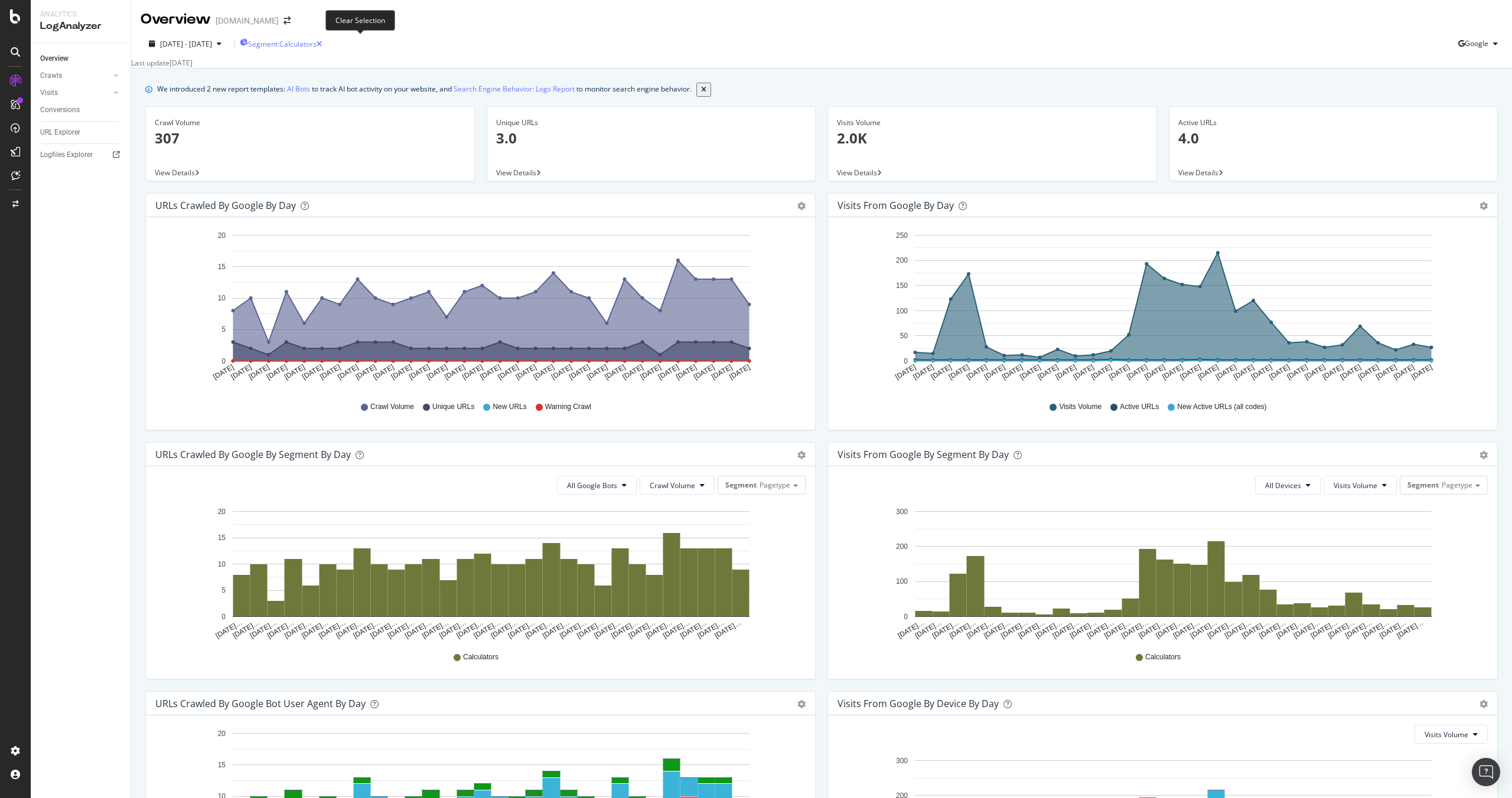
click at [322, 41] on icon "button" at bounding box center [319, 44] width 6 height 7
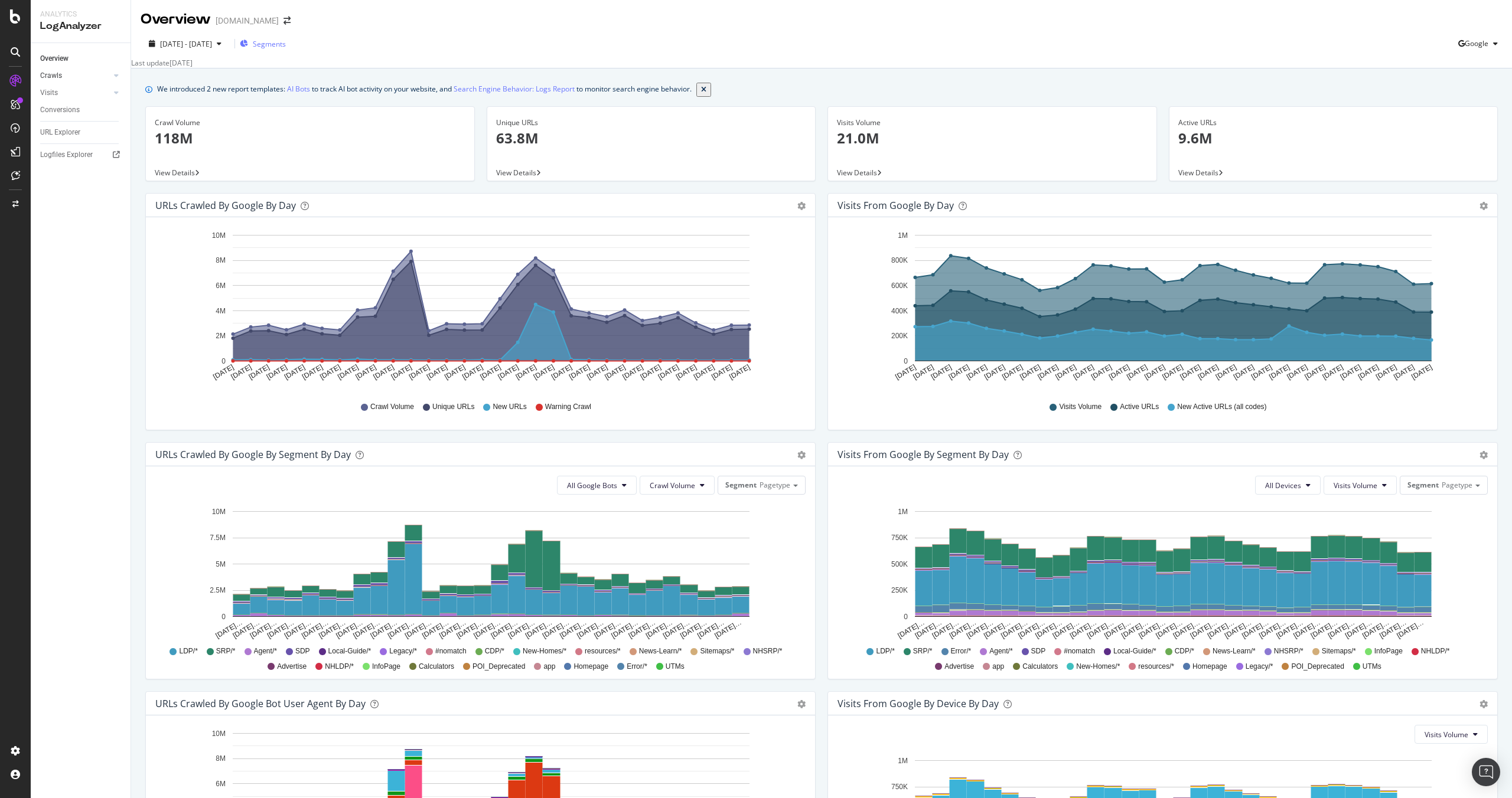
click at [70, 73] on link "Crawls" at bounding box center [75, 76] width 70 height 12
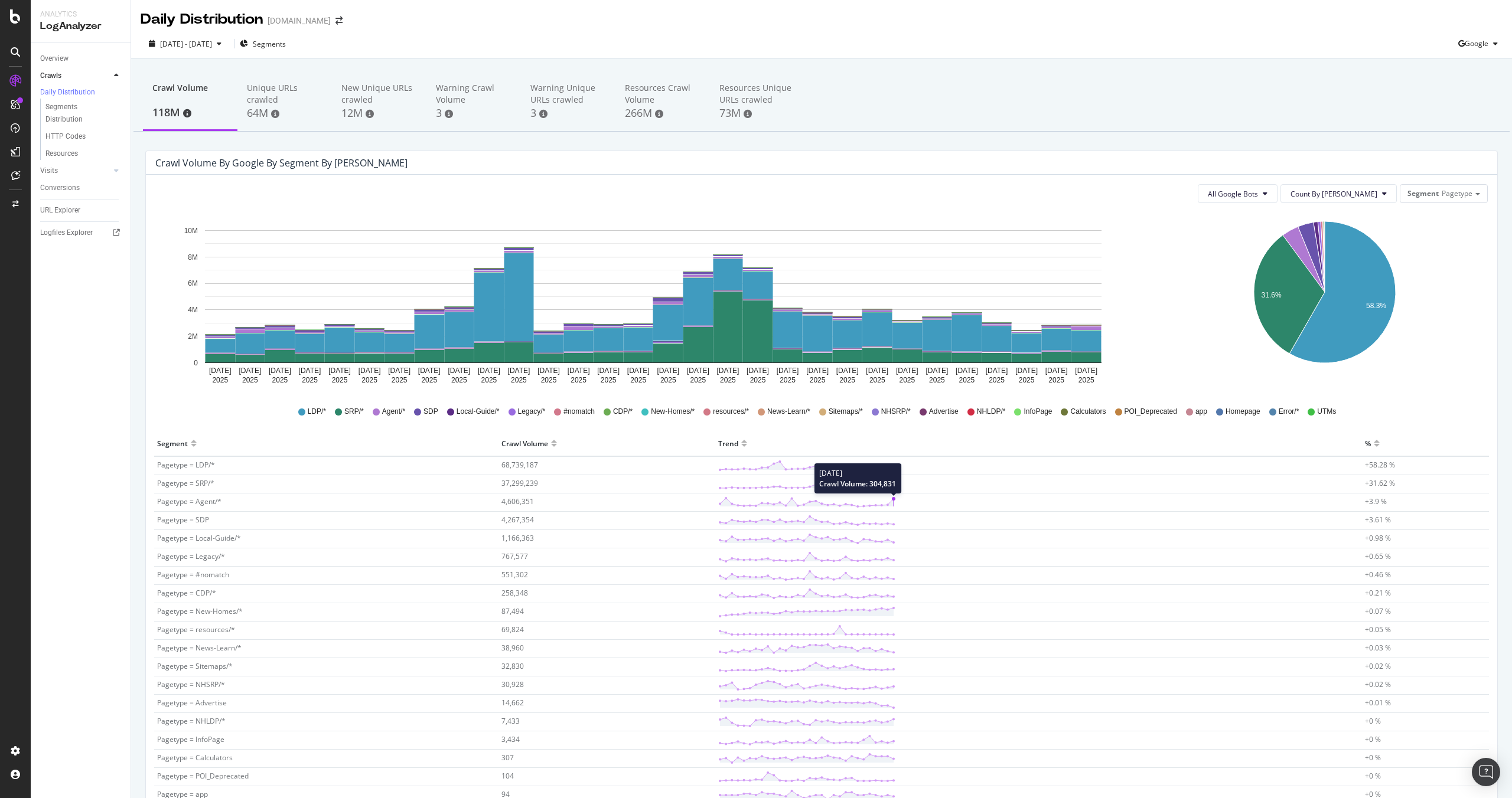
click at [892, 499] on circle at bounding box center [893, 499] width 4 height 4
click at [175, 503] on span "Pagetype = Agent/*" at bounding box center [190, 502] width 65 height 10
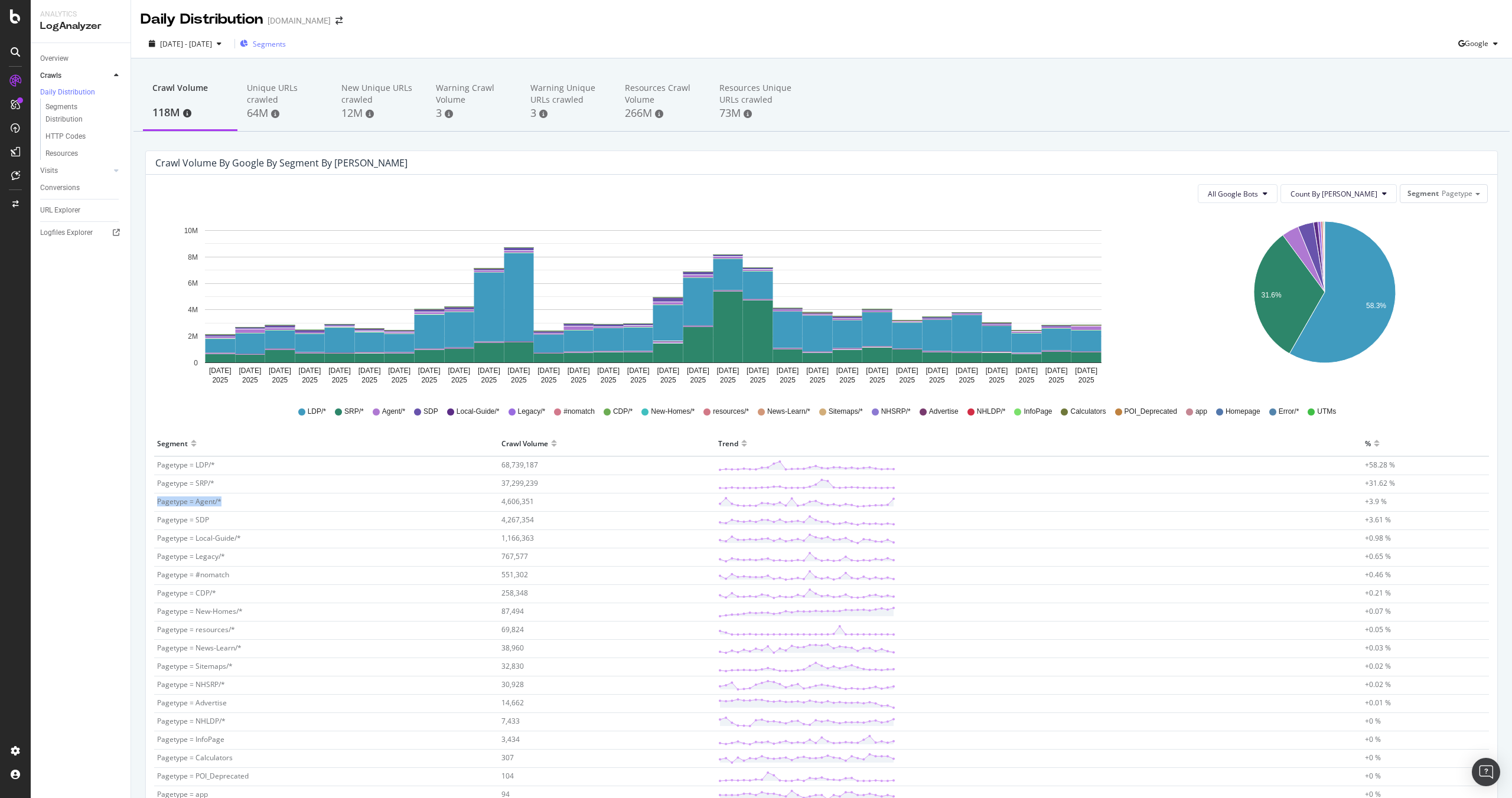
click at [286, 41] on span "Segments" at bounding box center [269, 44] width 33 height 10
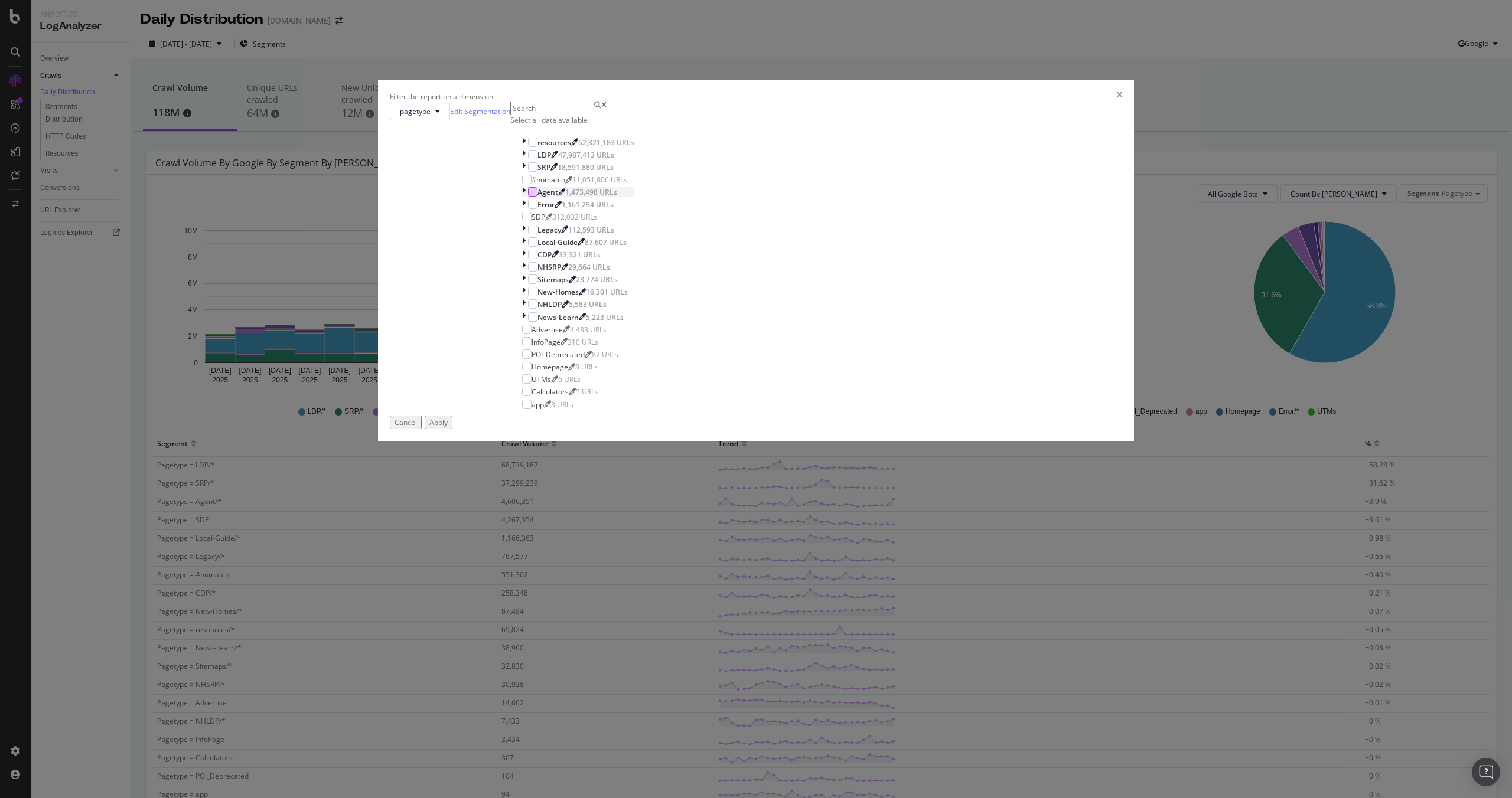
click at [537, 196] on div "modal" at bounding box center [532, 191] width 9 height 9
click at [525, 197] on icon "modal" at bounding box center [524, 192] width 4 height 10
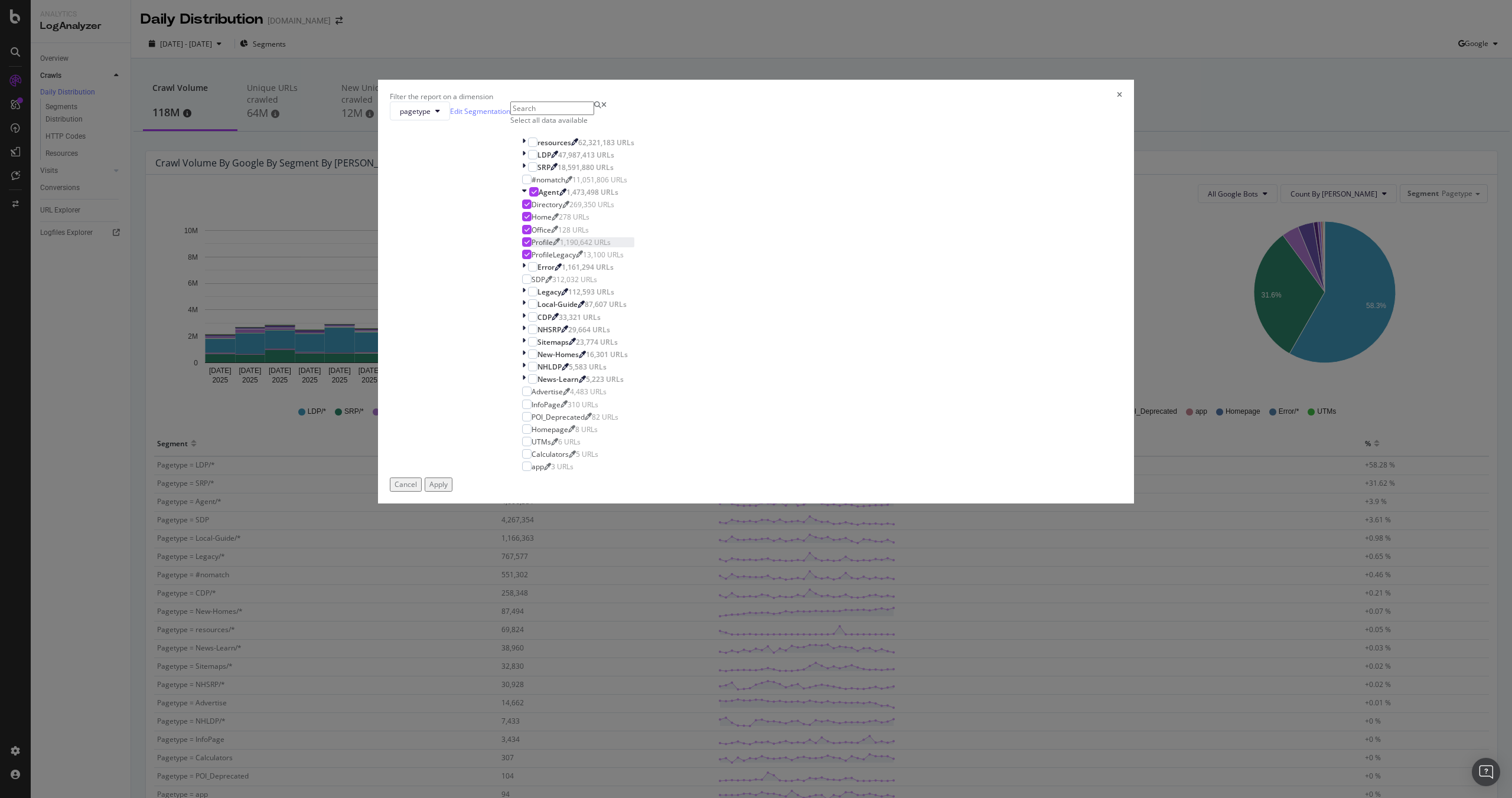
click at [530, 245] on icon "modal" at bounding box center [527, 242] width 6 height 6
click at [532, 247] on div "modal" at bounding box center [527, 242] width 9 height 9
click at [537, 195] on icon "modal" at bounding box center [534, 191] width 6 height 6
click at [532, 247] on div "modal" at bounding box center [527, 242] width 9 height 9
click at [448, 489] on div "Apply" at bounding box center [438, 484] width 18 height 10
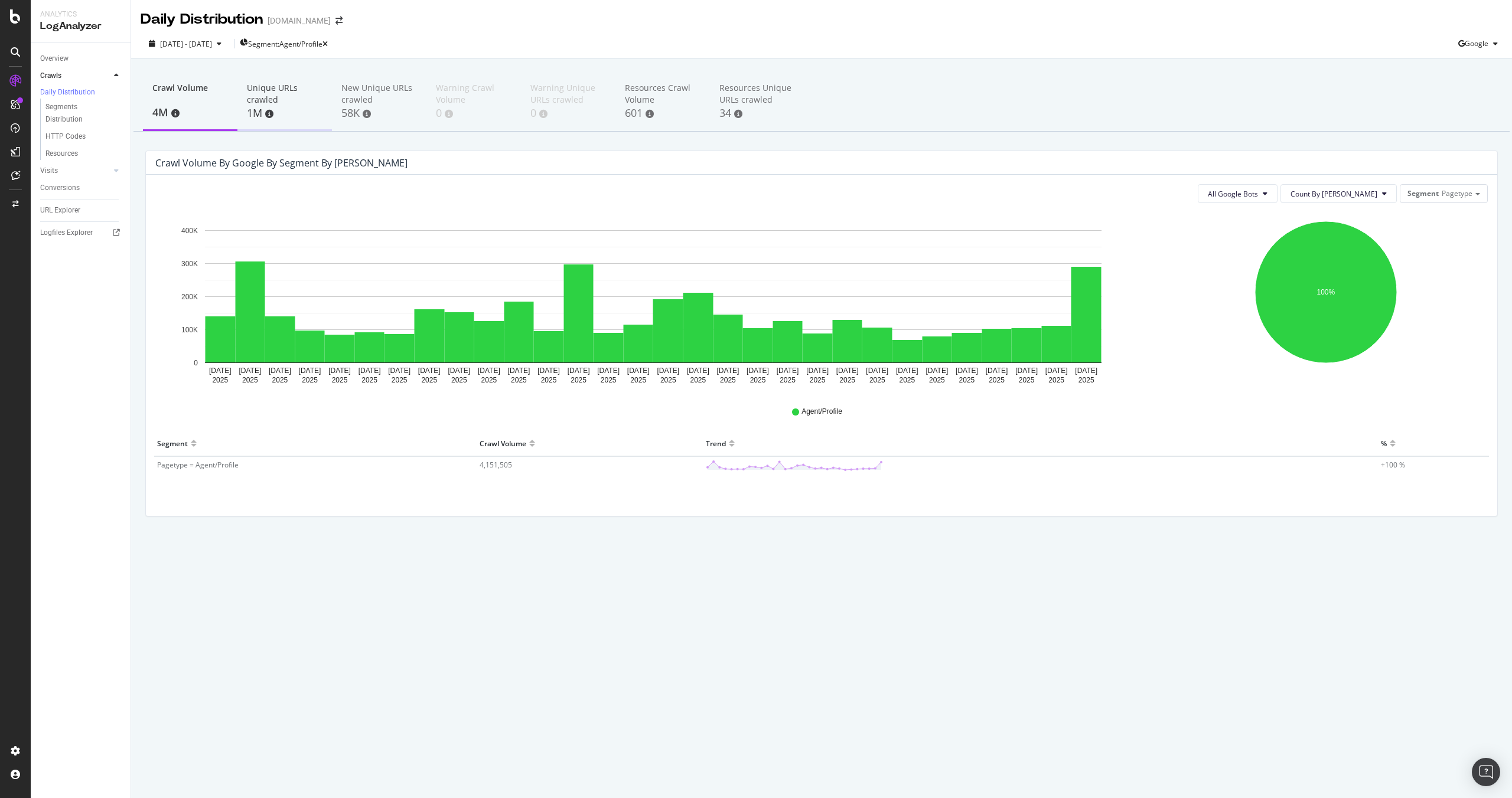
click at [241, 117] on div "Unique URLs crawled 1M" at bounding box center [285, 102] width 94 height 58
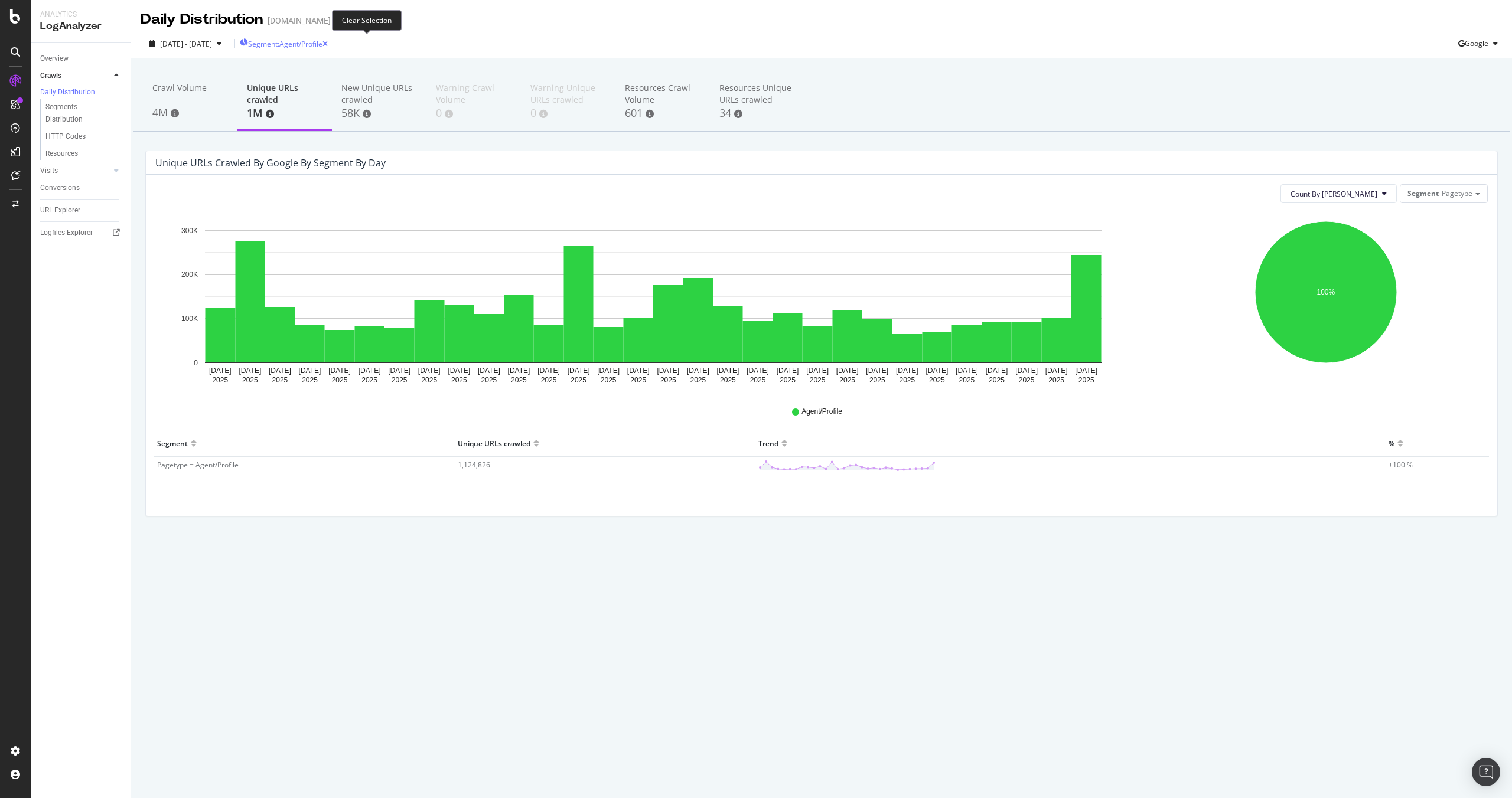
click at [328, 42] on icon "button" at bounding box center [325, 44] width 6 height 7
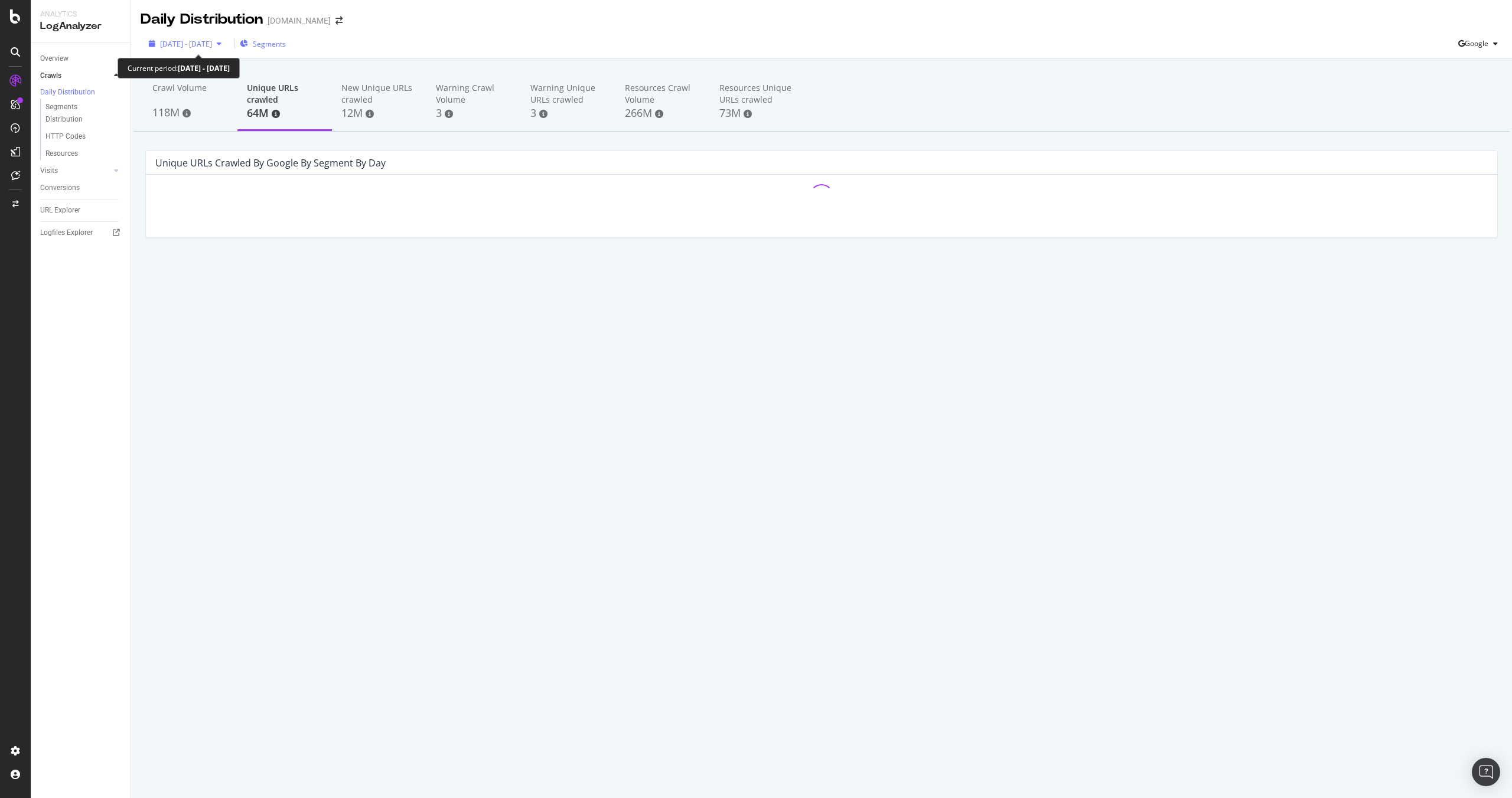
click at [221, 45] on icon "button" at bounding box center [219, 44] width 5 height 7
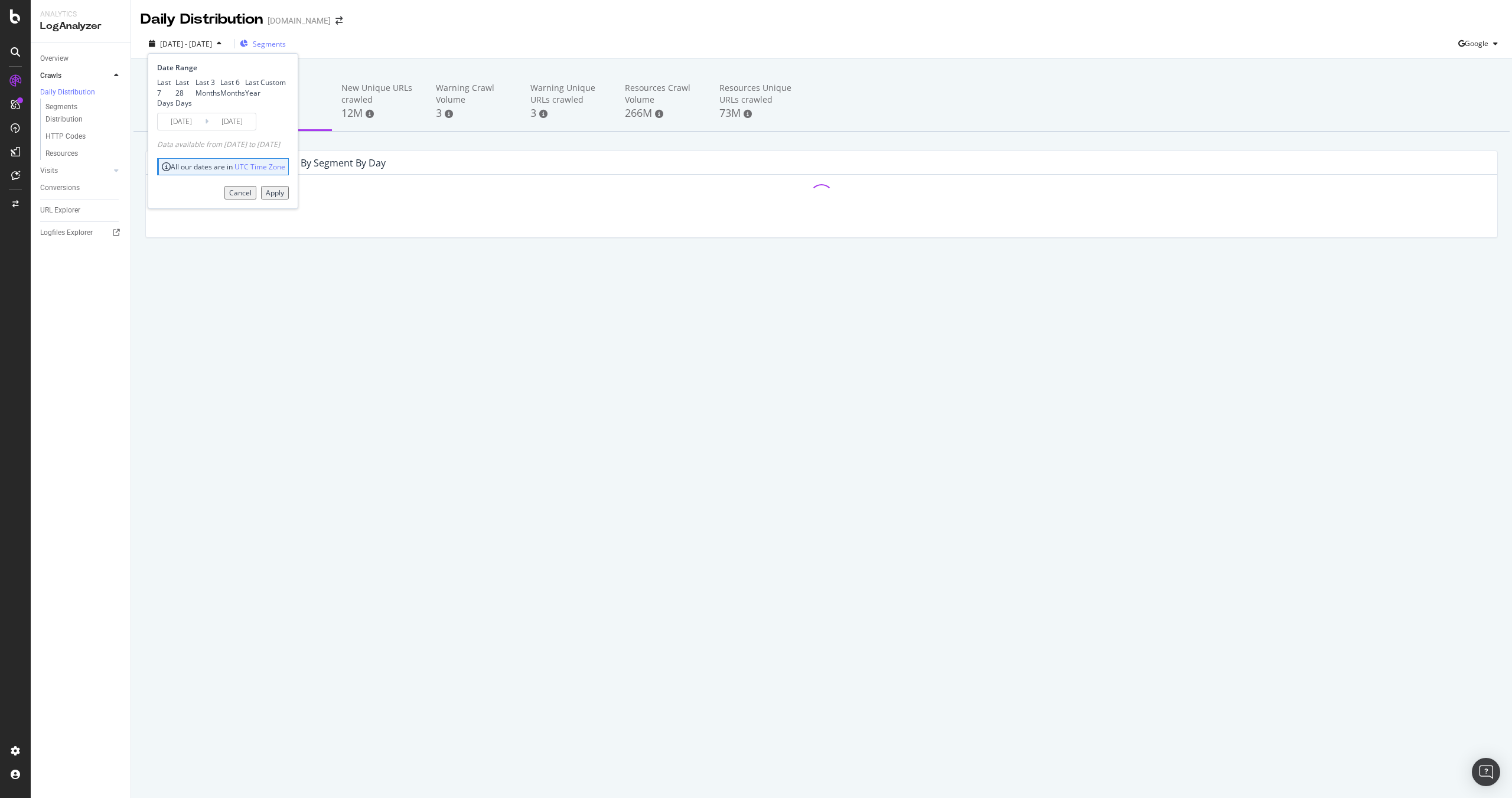
click at [195, 98] on div "Last 3 Months" at bounding box center [208, 87] width 25 height 20
type input "[DATE]"
click at [284, 198] on div "Apply" at bounding box center [274, 193] width 18 height 10
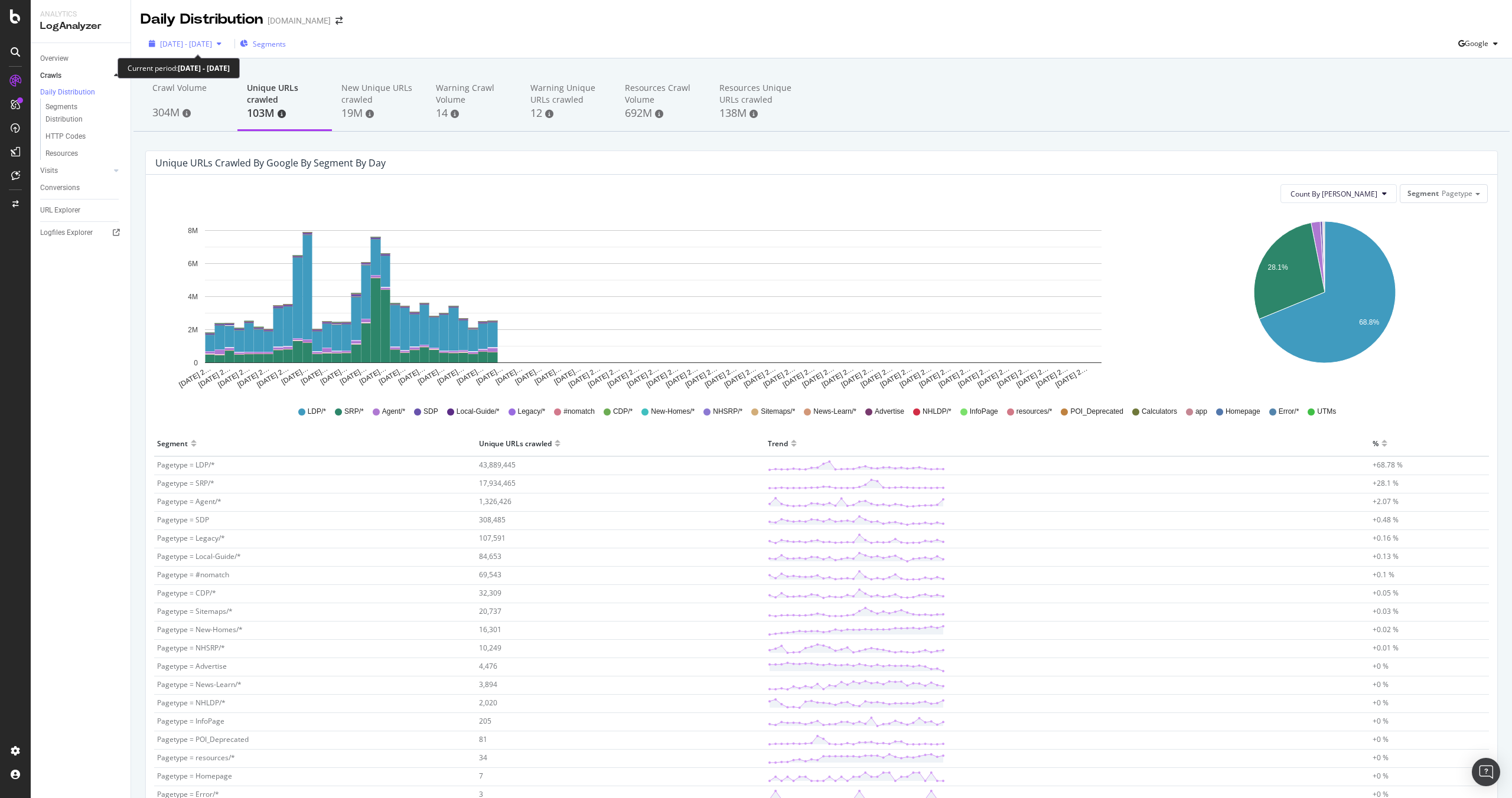
click at [212, 42] on span "[DATE] - [DATE]" at bounding box center [186, 44] width 52 height 10
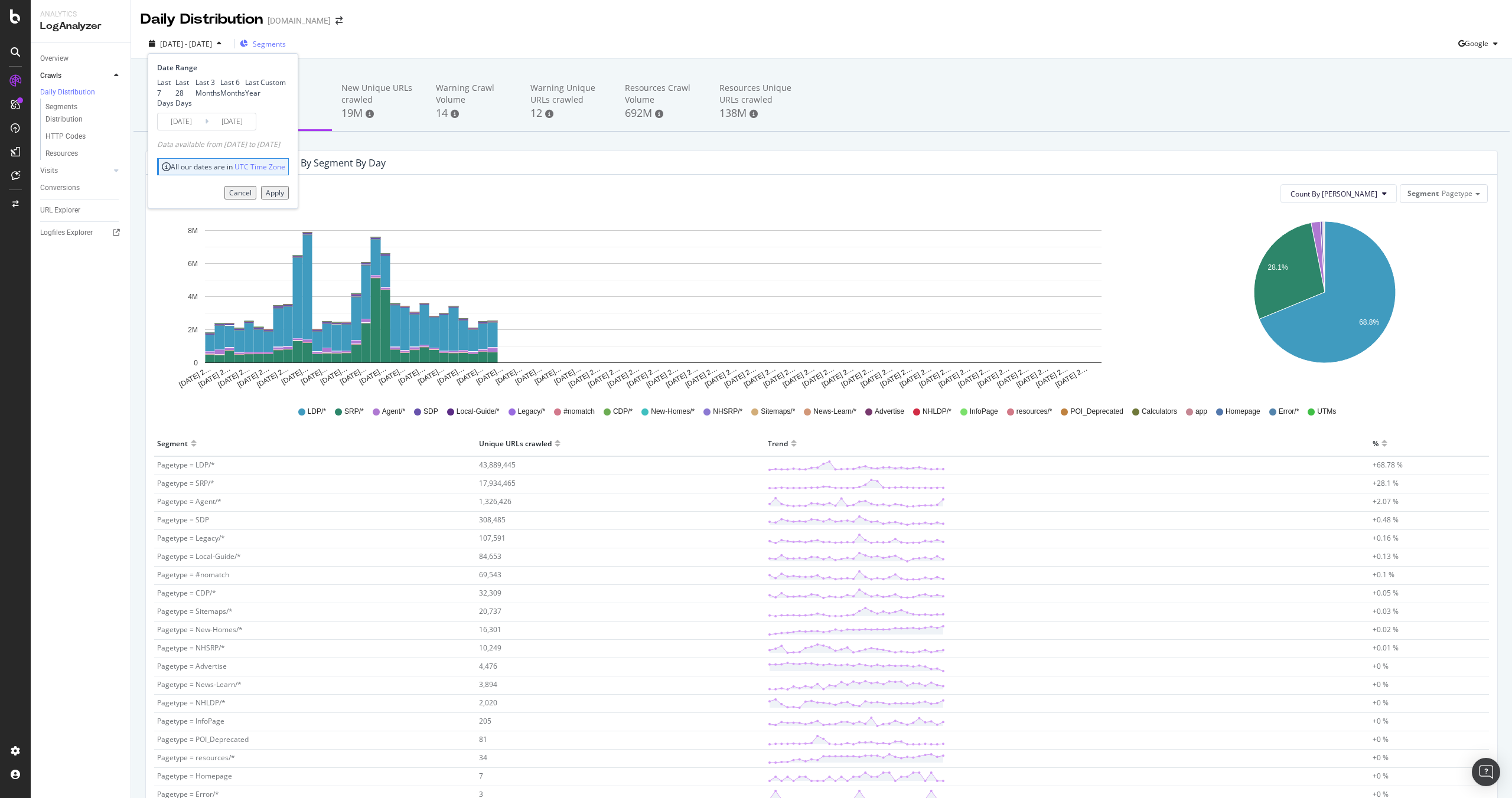
click at [195, 99] on div "Last 28 Days" at bounding box center [185, 92] width 20 height 30
type input "[DATE]"
click at [298, 209] on div "Date Range Last 7 Days Last 28 Days Last 3 Months Last 6 Months Last Year Custo…" at bounding box center [223, 131] width 150 height 156
click at [284, 198] on div "Apply" at bounding box center [274, 193] width 18 height 10
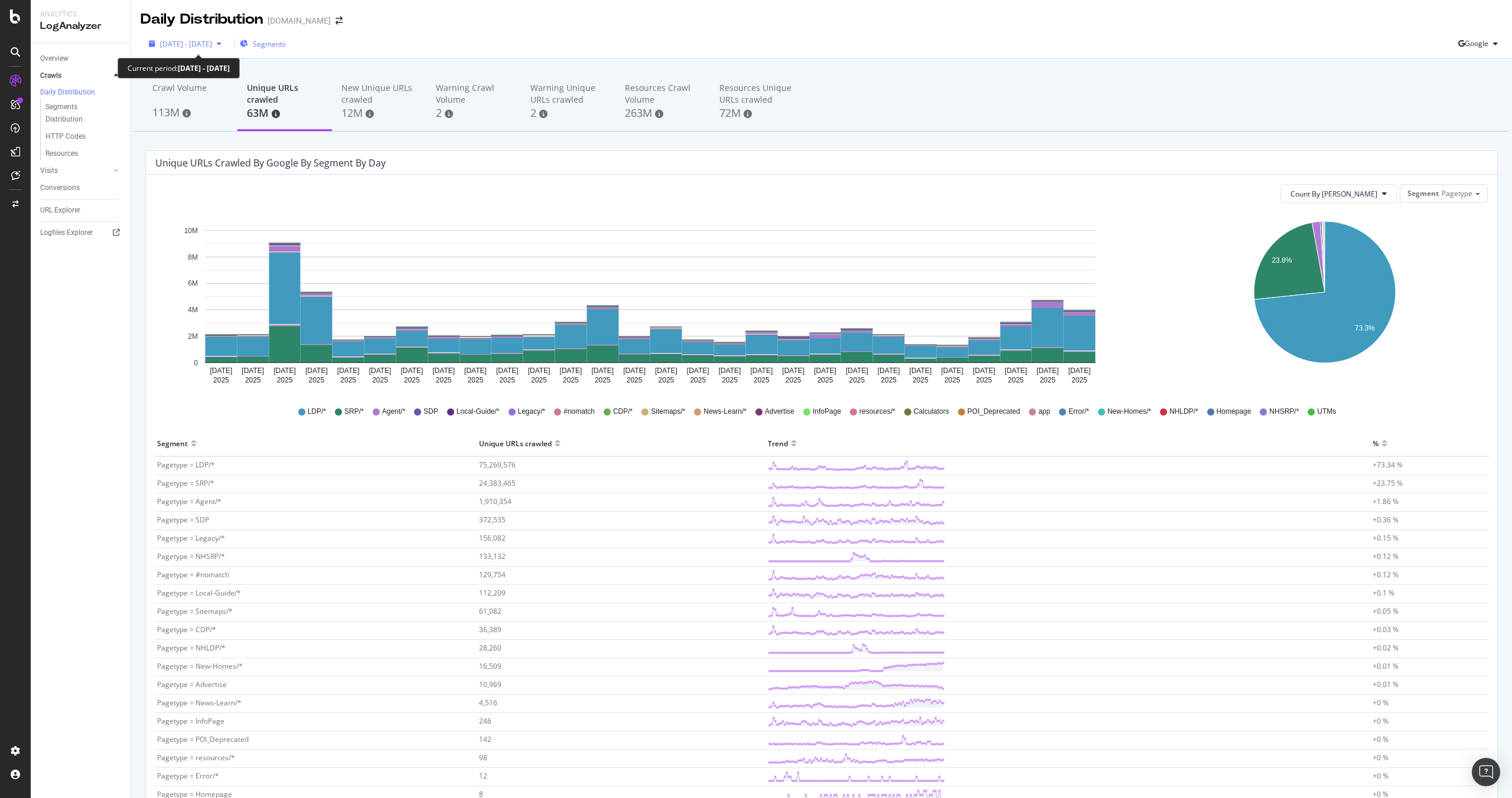
click at [226, 42] on div "button" at bounding box center [219, 44] width 14 height 7
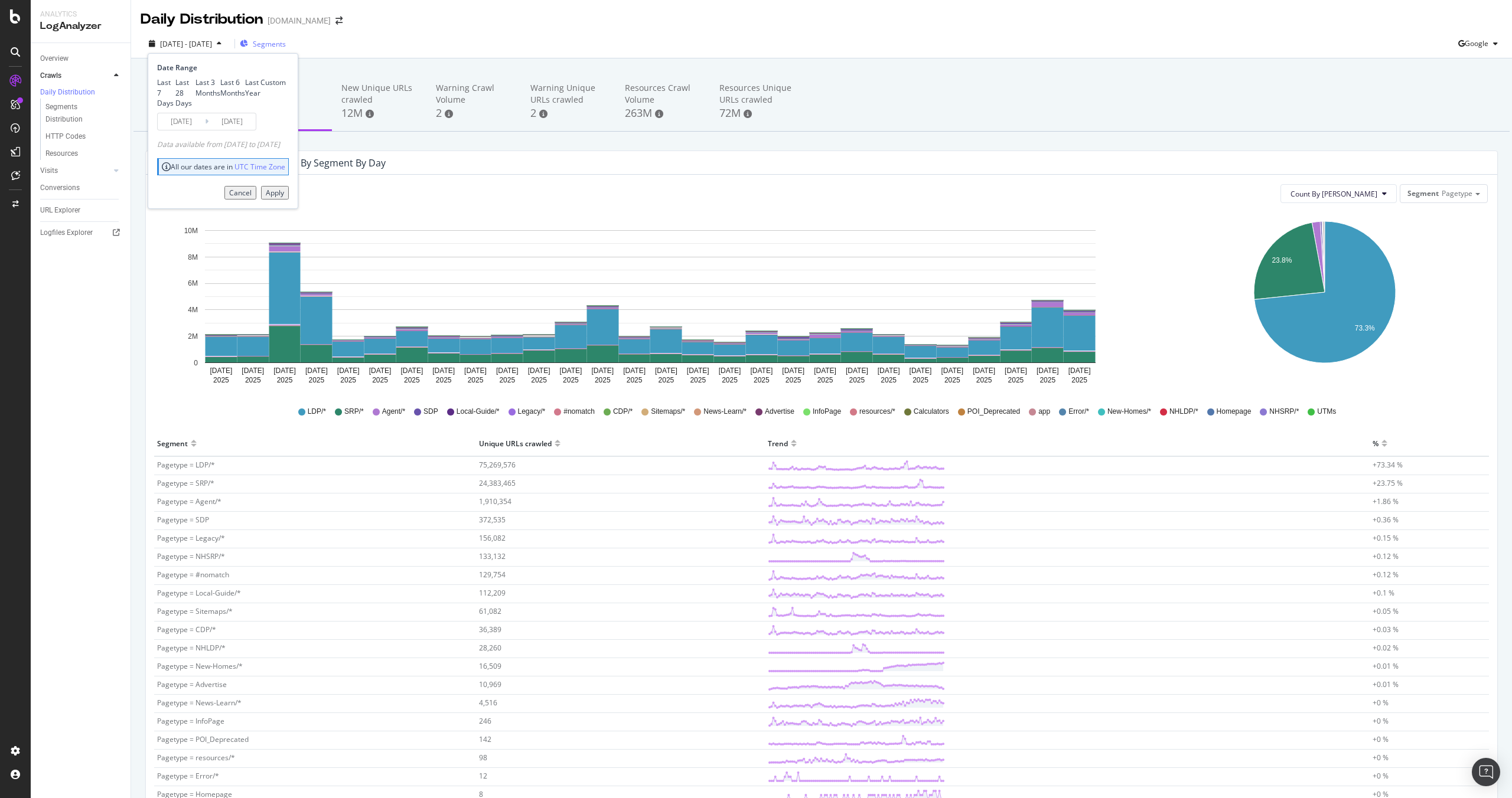
click at [198, 98] on div "Last 3 Months" at bounding box center [208, 87] width 25 height 20
type input "[DATE]"
click at [288, 200] on button "Apply" at bounding box center [275, 193] width 28 height 14
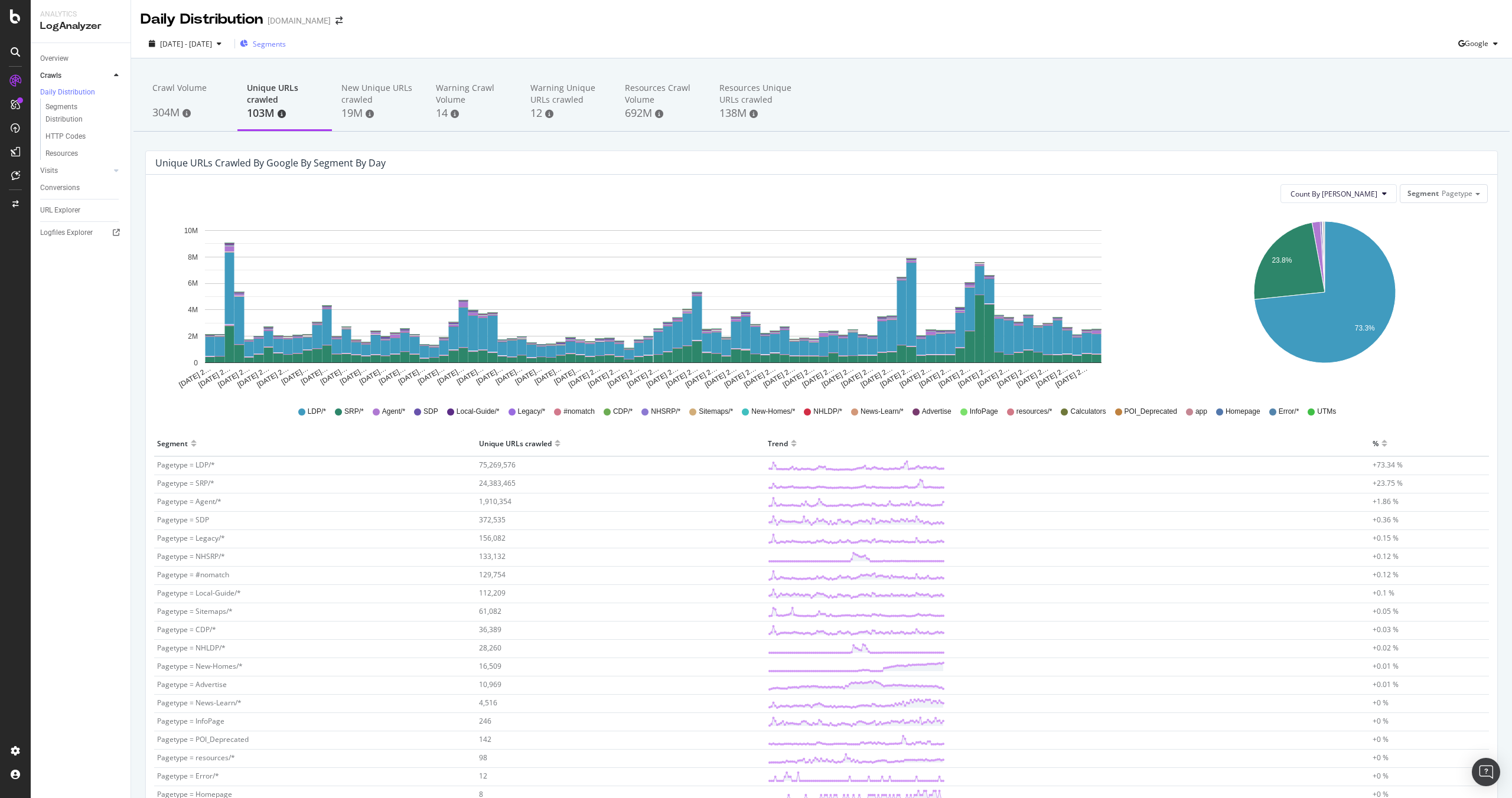
click at [286, 39] on span "Segments" at bounding box center [269, 44] width 33 height 10
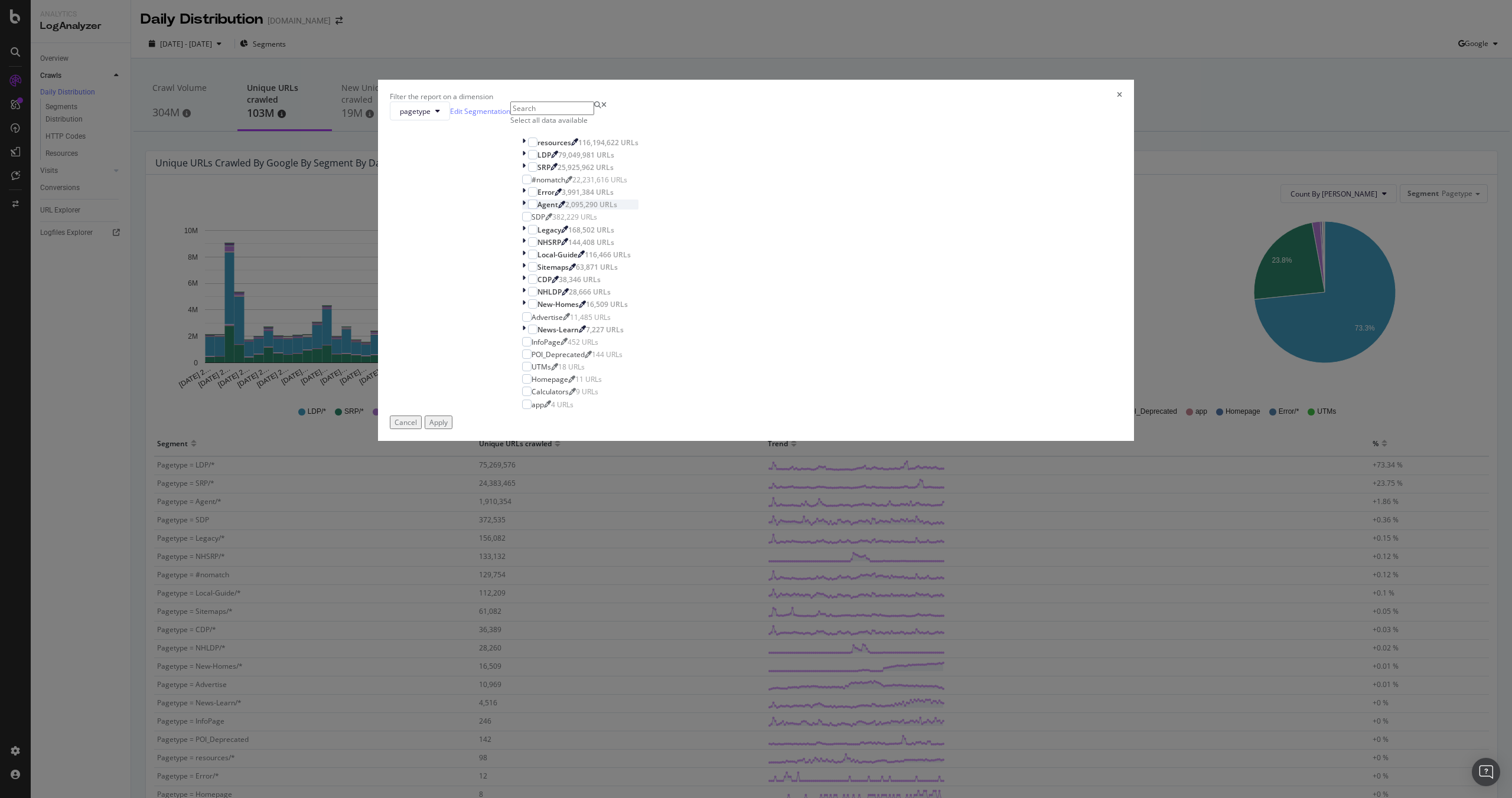
click at [558, 209] on div "Agent" at bounding box center [547, 204] width 21 height 10
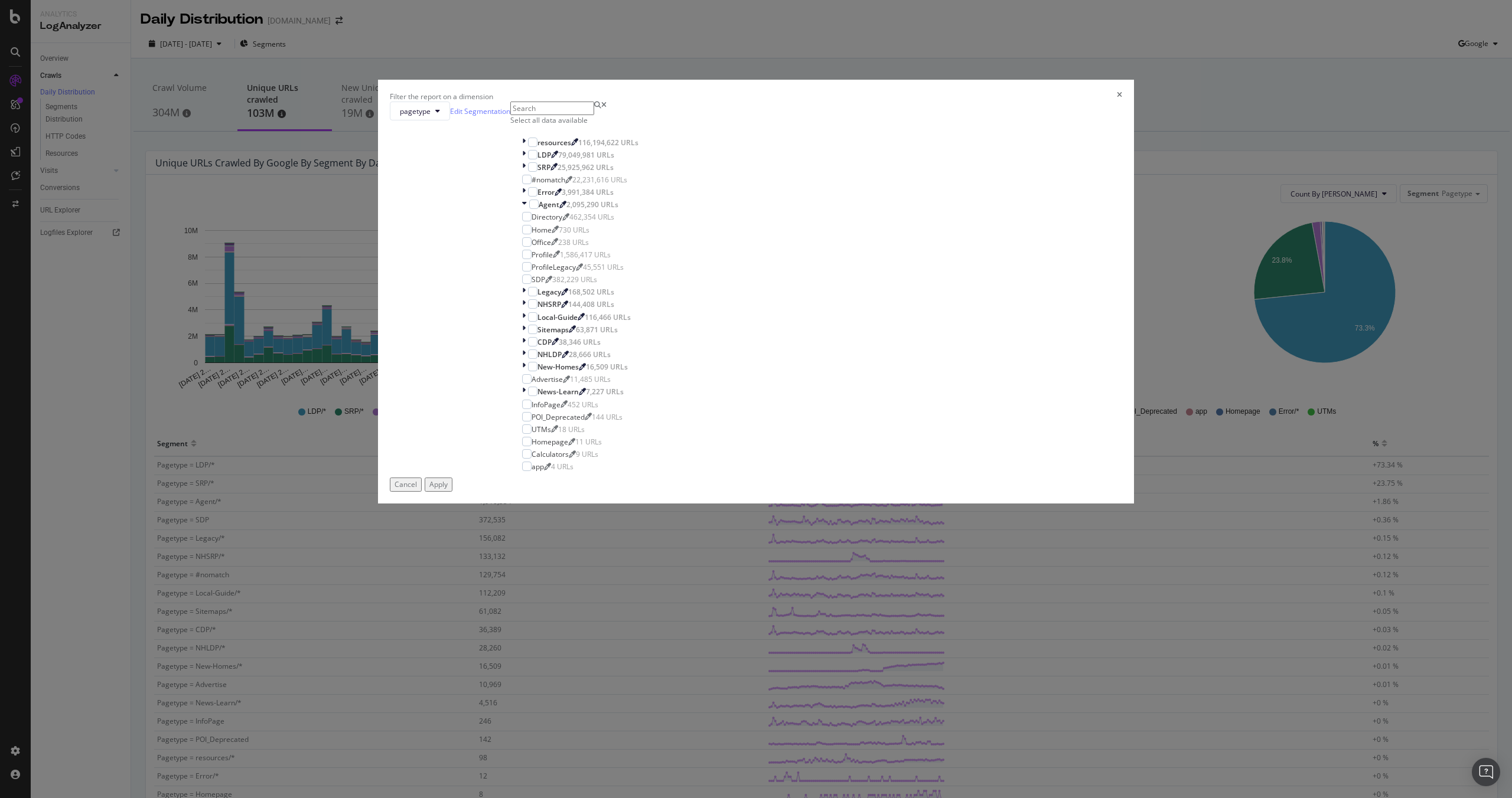
click at [638, 272] on div "Directory 462,354 URLs Home 730 URLs Office 238 URLs Profile 1,586,417 URLs Pro…" at bounding box center [580, 242] width 116 height 60
click at [553, 260] on div "Profile" at bounding box center [542, 255] width 21 height 10
click at [448, 489] on div "Apply" at bounding box center [438, 484] width 18 height 10
